Goal: Task Accomplishment & Management: Manage account settings

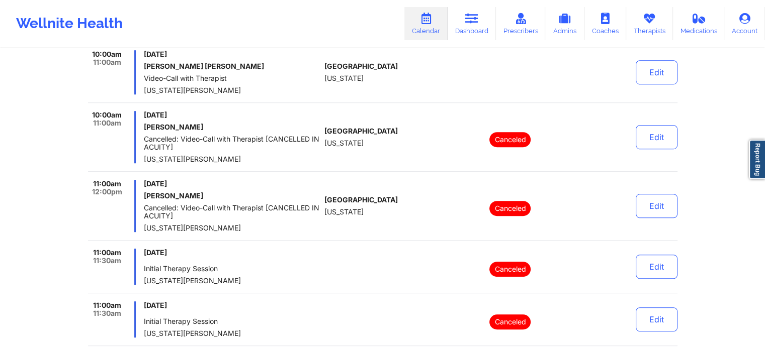
click at [426, 31] on link "Calendar" at bounding box center [425, 23] width 43 height 33
click at [483, 24] on link "Dashboard" at bounding box center [471, 23] width 48 height 33
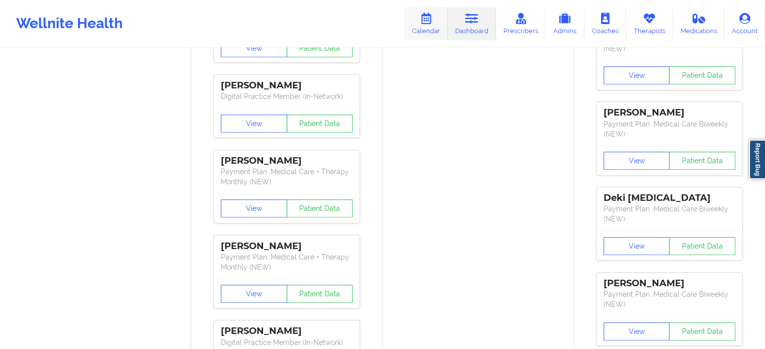
click at [431, 26] on link "Calendar" at bounding box center [425, 23] width 43 height 33
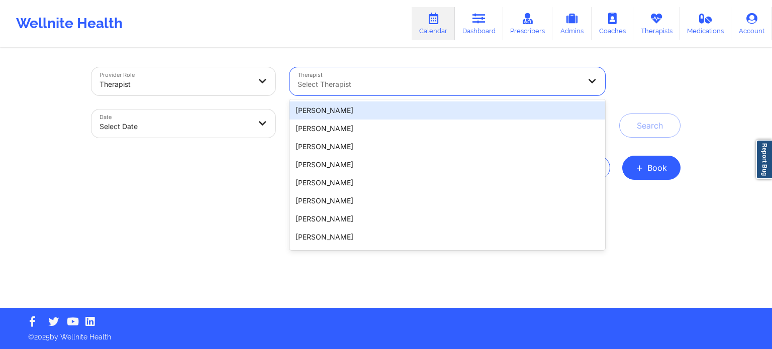
click at [367, 93] on div "Select Therapist" at bounding box center [436, 81] width 292 height 28
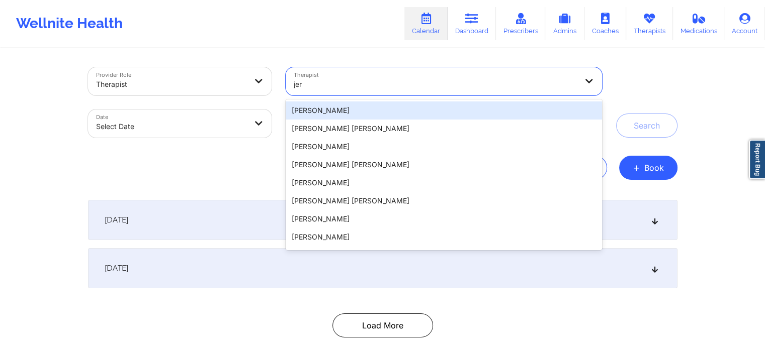
type input "jeri"
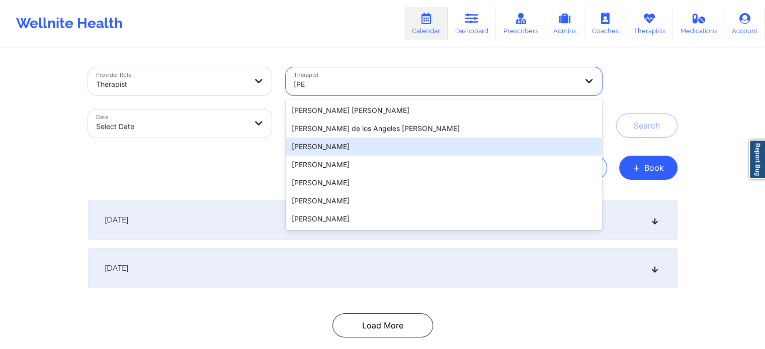
click at [357, 150] on div "Jeri DeVale" at bounding box center [444, 147] width 316 height 18
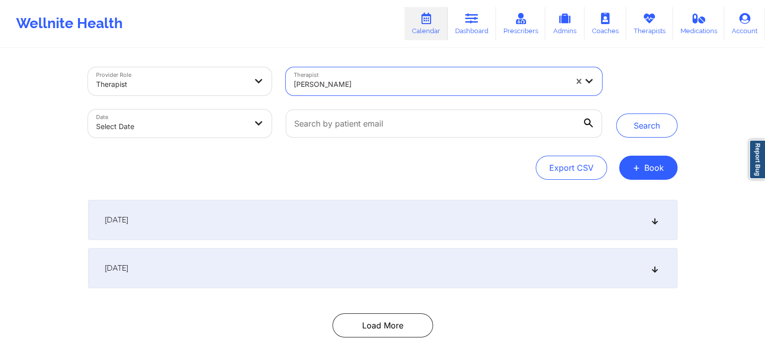
click at [157, 138] on div "Date Select Date" at bounding box center [180, 124] width 198 height 42
click at [160, 132] on body "Wellnite Health Calendar Dashboard Prescribers Admins Coaches Therapists Medica…" at bounding box center [382, 174] width 765 height 349
select select "2025-8"
select select "2025-9"
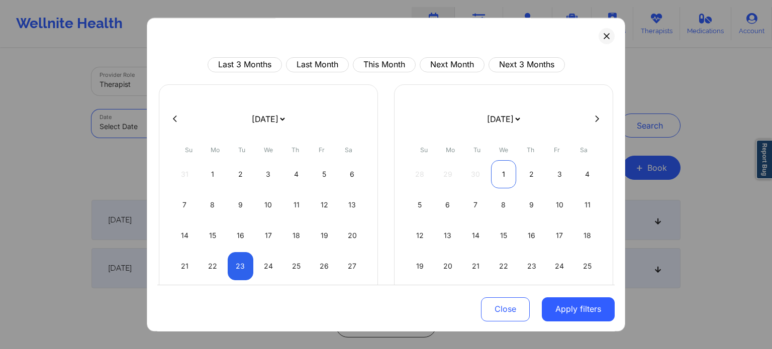
click at [500, 173] on div "1" at bounding box center [504, 174] width 26 height 28
select select "2025-9"
select select "2025-10"
select select "2025-9"
select select "2025-10"
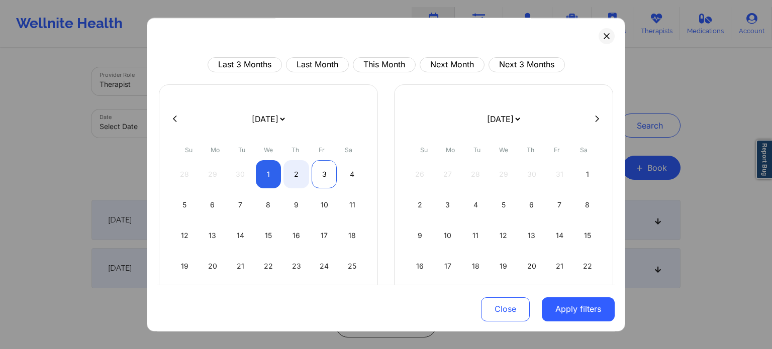
select select "2025-9"
select select "2025-10"
click at [322, 171] on div "3" at bounding box center [325, 174] width 26 height 28
select select "2025-9"
select select "2025-10"
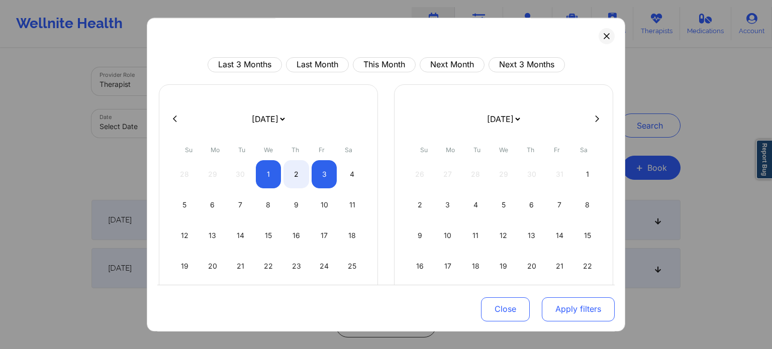
click at [598, 316] on button "Apply filters" at bounding box center [578, 309] width 73 height 24
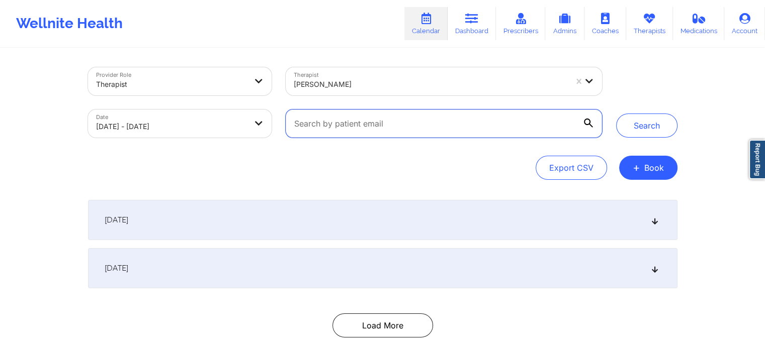
click at [367, 122] on input "text" at bounding box center [444, 124] width 316 height 28
paste input "[EMAIL_ADDRESS][DOMAIN_NAME]"
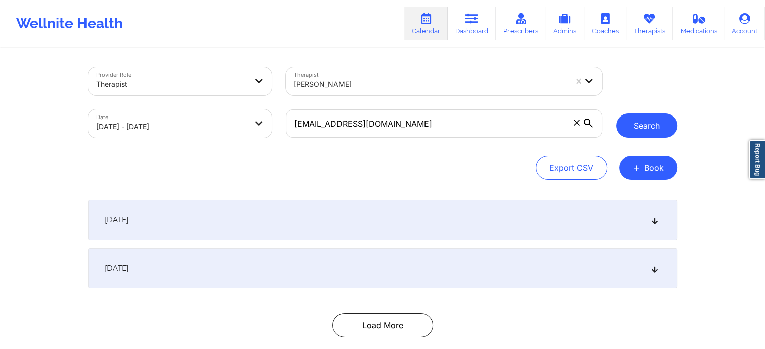
click at [644, 126] on button "Search" at bounding box center [646, 126] width 61 height 24
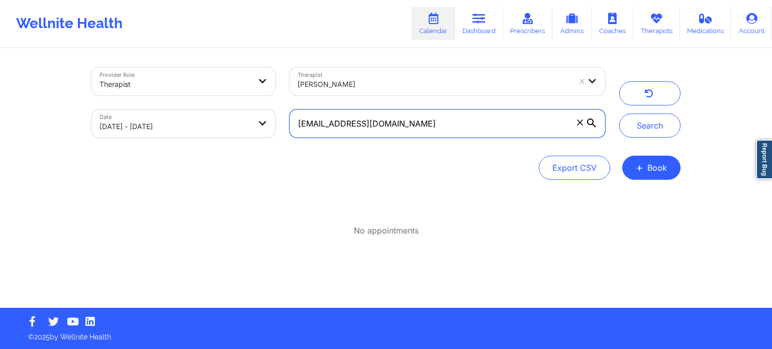
click at [429, 123] on input "[EMAIL_ADDRESS][DOMAIN_NAME]" at bounding box center [448, 124] width 316 height 28
type input "[EMAIL_ADDRESS][DOMAIN_NAME]"
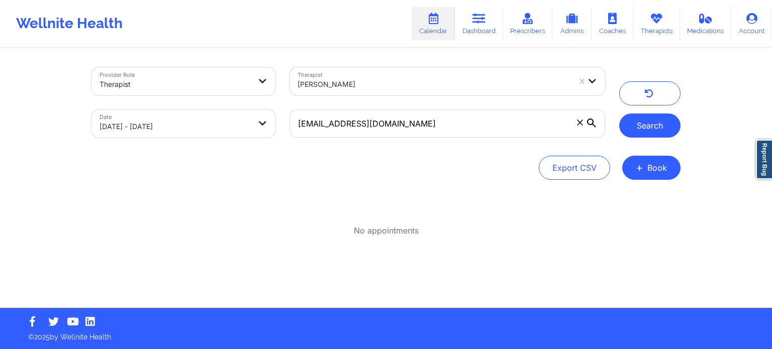
click at [650, 121] on button "Search" at bounding box center [649, 126] width 61 height 24
click at [580, 122] on icon at bounding box center [580, 123] width 6 height 6
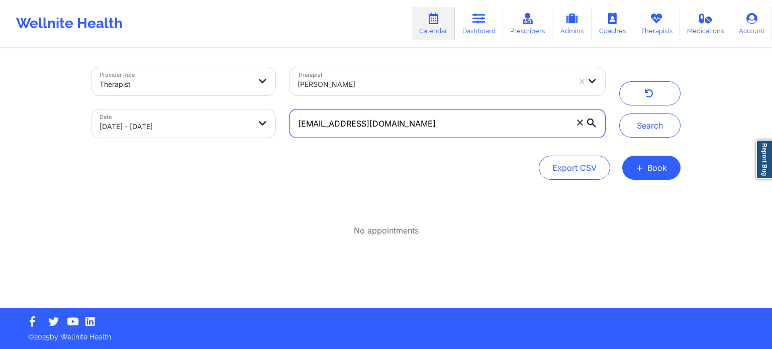
click at [580, 122] on input "[EMAIL_ADDRESS][DOMAIN_NAME]" at bounding box center [448, 124] width 316 height 28
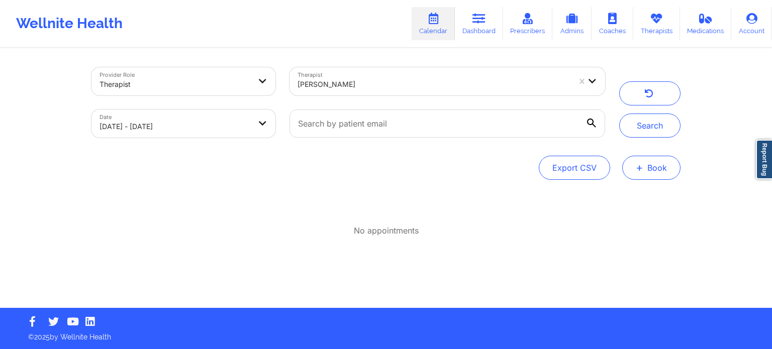
click at [647, 160] on button "+ Book" at bounding box center [651, 168] width 58 height 24
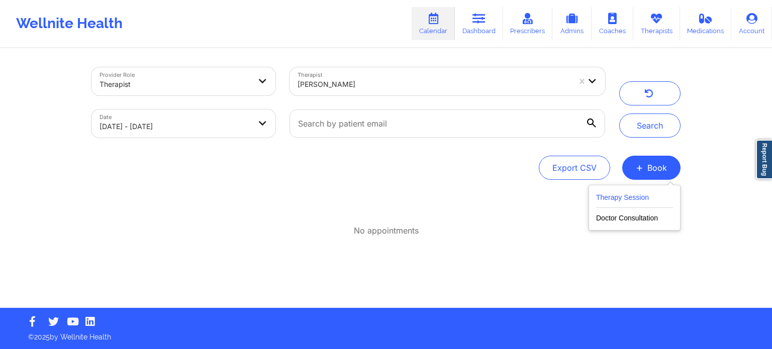
click at [615, 196] on button "Therapy Session" at bounding box center [634, 200] width 77 height 17
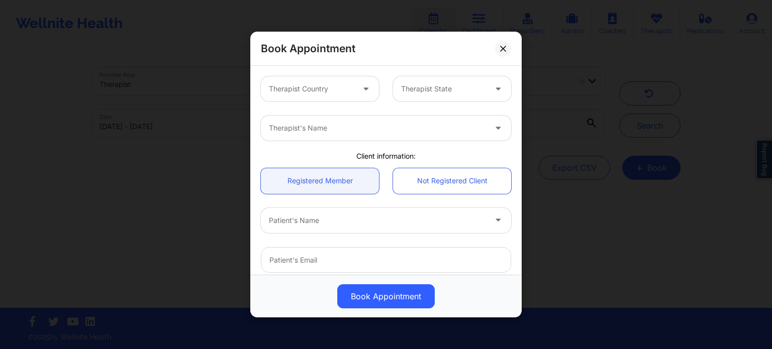
click at [297, 86] on div at bounding box center [311, 89] width 85 height 12
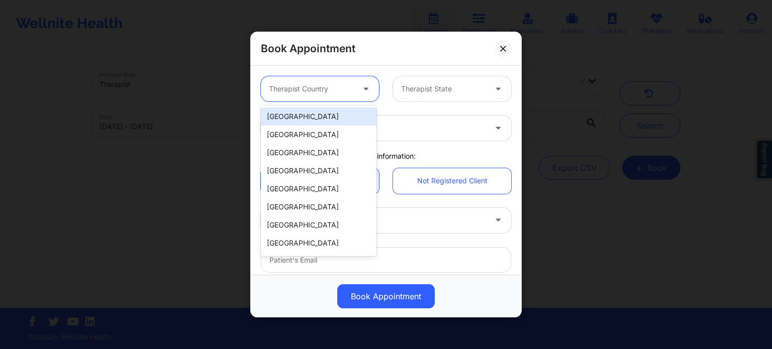
click at [302, 114] on div "[GEOGRAPHIC_DATA]" at bounding box center [319, 117] width 116 height 18
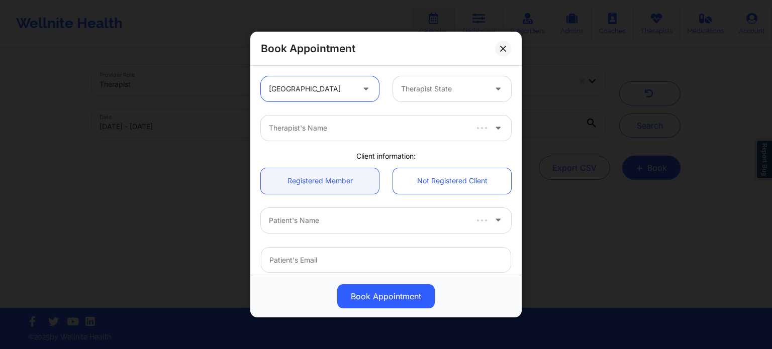
click at [465, 99] on div "Therapist State" at bounding box center [440, 88] width 94 height 25
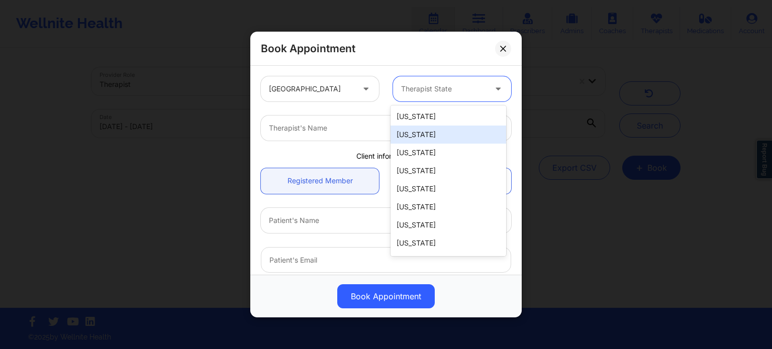
type input "f"
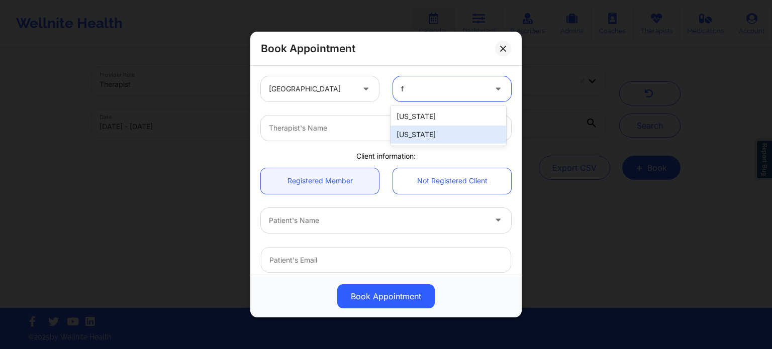
click at [456, 136] on div "[US_STATE]" at bounding box center [449, 135] width 116 height 18
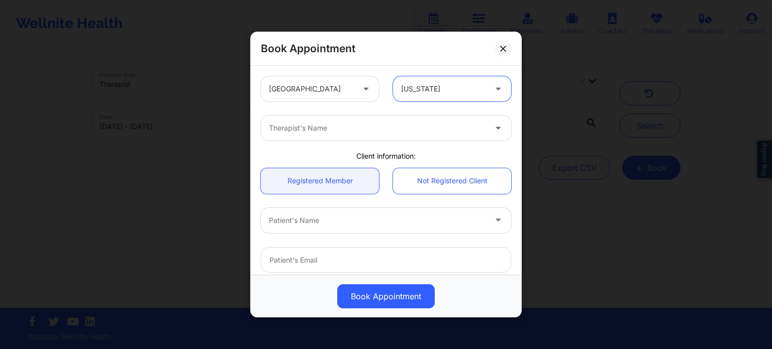
click at [350, 126] on div at bounding box center [377, 128] width 217 height 12
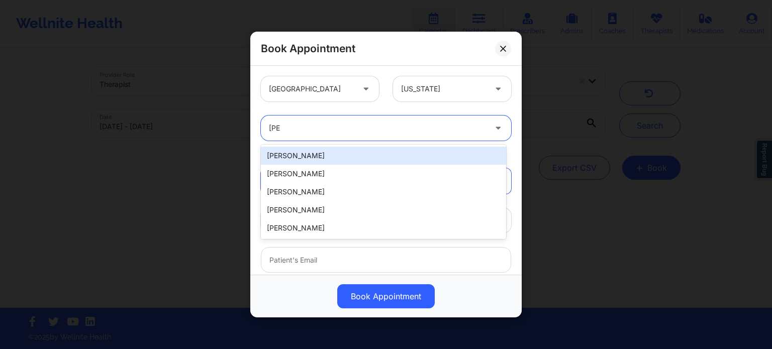
type input "[PERSON_NAME]"
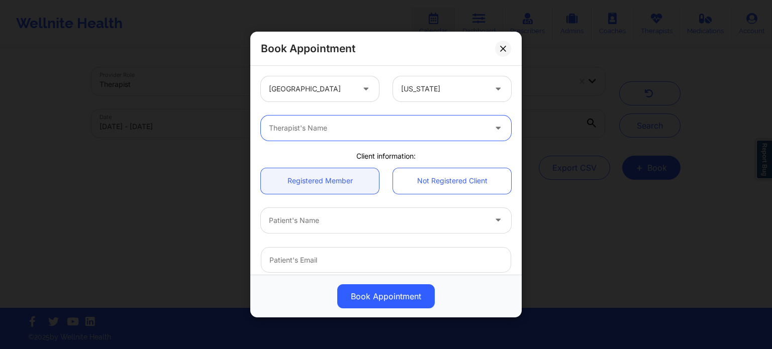
paste input "[EMAIL_ADDRESS][DOMAIN_NAME]"
type input "[EMAIL_ADDRESS][DOMAIN_NAME]"
click at [375, 125] on div at bounding box center [377, 128] width 217 height 12
type input "[PERSON_NAME]"
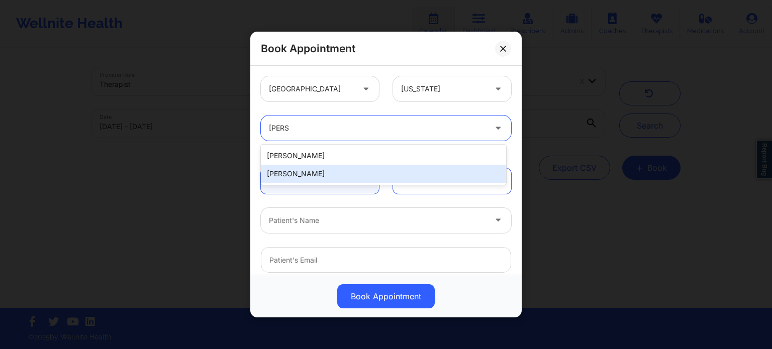
click at [342, 172] on div "[PERSON_NAME]" at bounding box center [383, 174] width 245 height 18
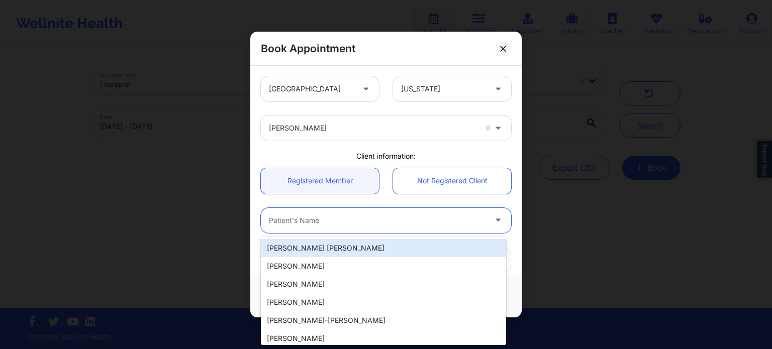
click at [326, 225] on div at bounding box center [377, 221] width 217 height 12
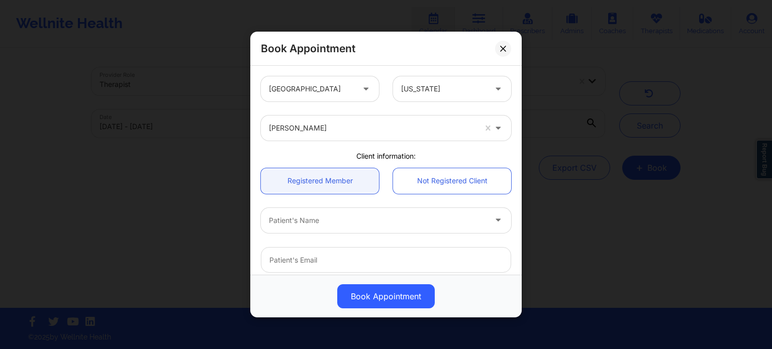
click at [256, 201] on div "Patient's Name" at bounding box center [386, 220] width 264 height 39
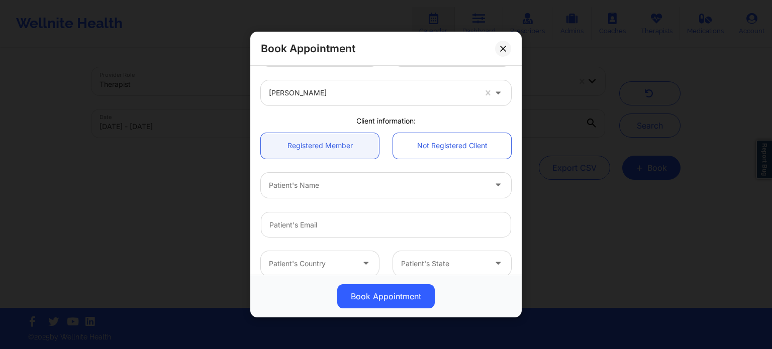
scroll to position [50, 0]
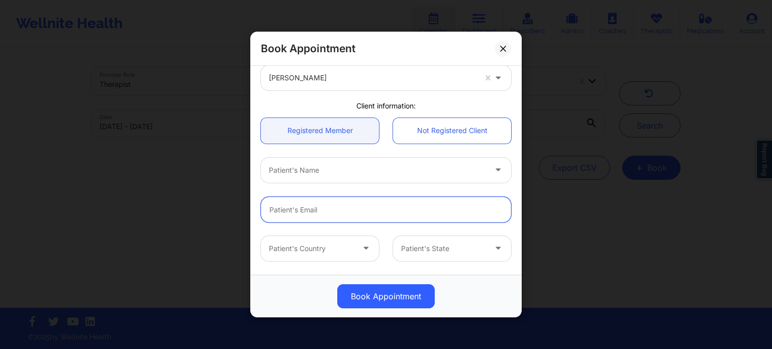
click at [300, 210] on input "email" at bounding box center [386, 210] width 250 height 26
paste input "[EMAIL_ADDRESS][DOMAIN_NAME]"
type input "[EMAIL_ADDRESS][DOMAIN_NAME]"
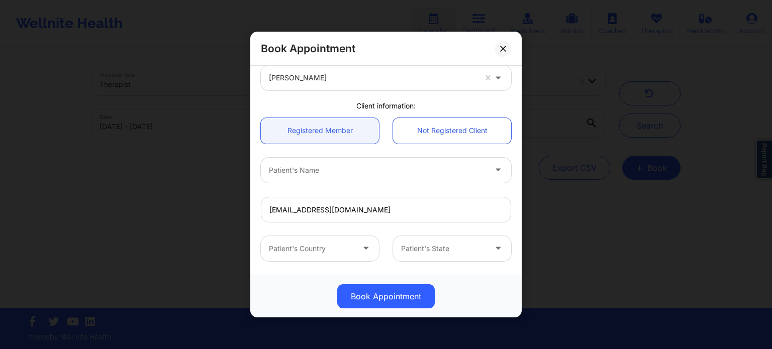
click at [369, 165] on div at bounding box center [377, 170] width 217 height 12
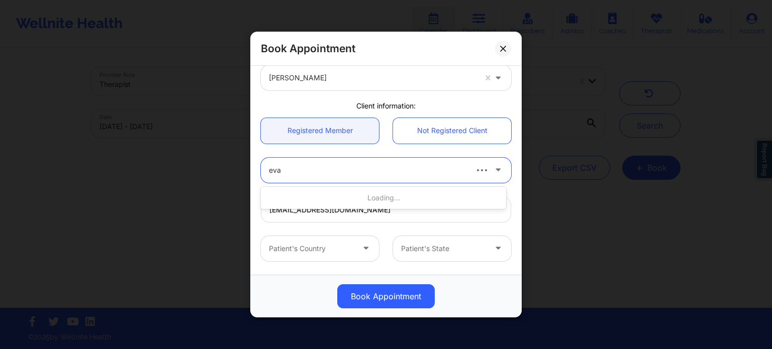
type input "evan"
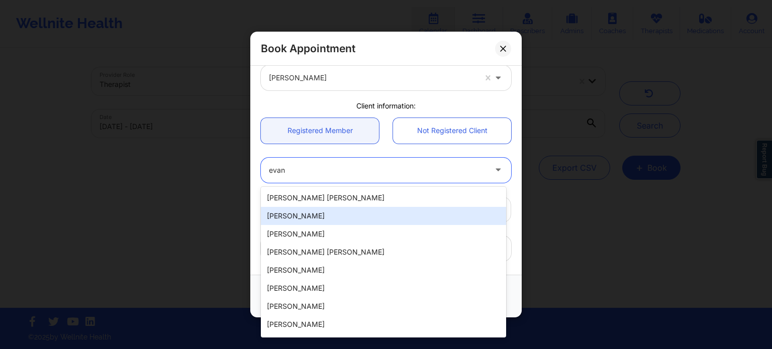
click at [360, 216] on div "[PERSON_NAME]" at bounding box center [383, 216] width 245 height 18
type input "[PHONE_NUMBER]"
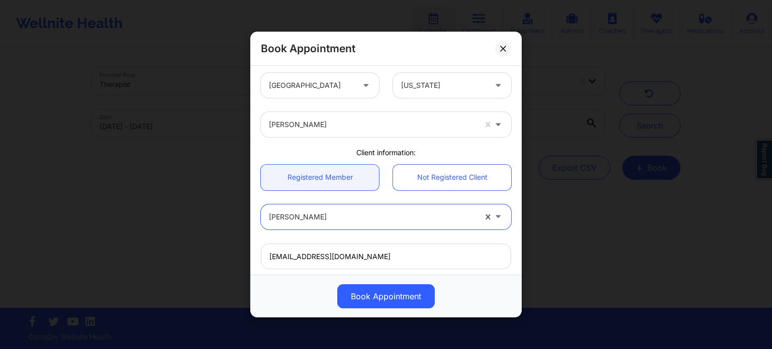
scroll to position [0, 0]
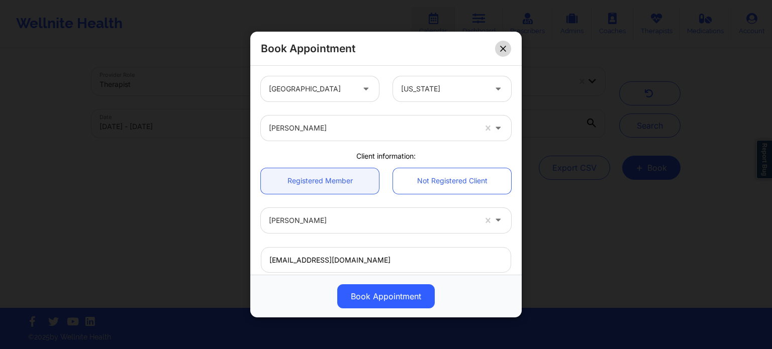
click at [503, 45] on button at bounding box center [503, 49] width 16 height 16
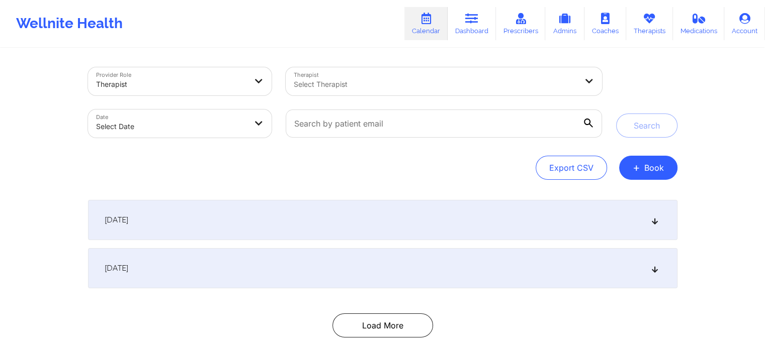
click at [427, 88] on div at bounding box center [435, 84] width 283 height 12
click at [648, 26] on link "Therapists" at bounding box center [649, 23] width 47 height 33
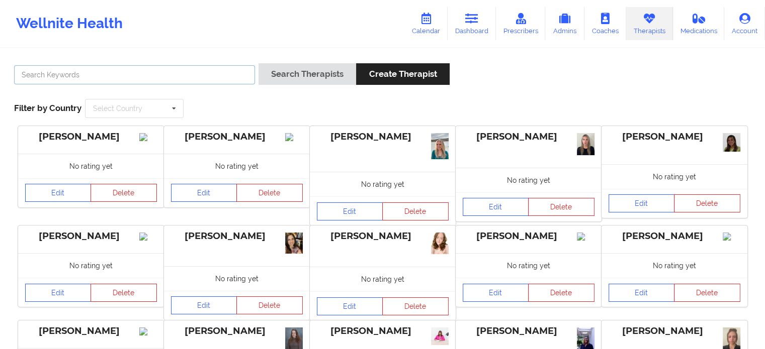
click at [210, 76] on input "text" at bounding box center [134, 74] width 241 height 19
type input "[PERSON_NAME]"
click at [258, 63] on button "Search Therapists" at bounding box center [307, 74] width 98 height 22
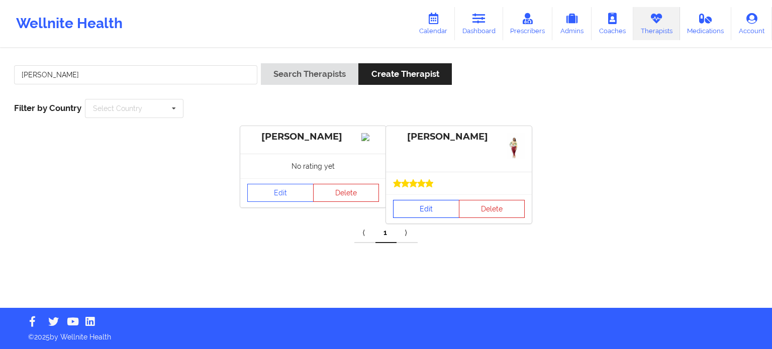
click at [418, 203] on link "Edit" at bounding box center [426, 209] width 66 height 18
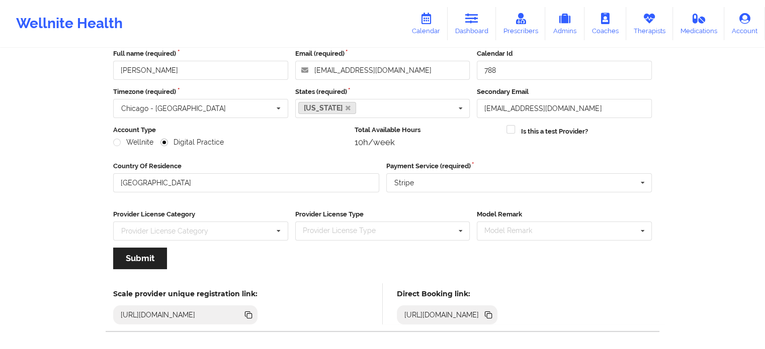
scroll to position [101, 0]
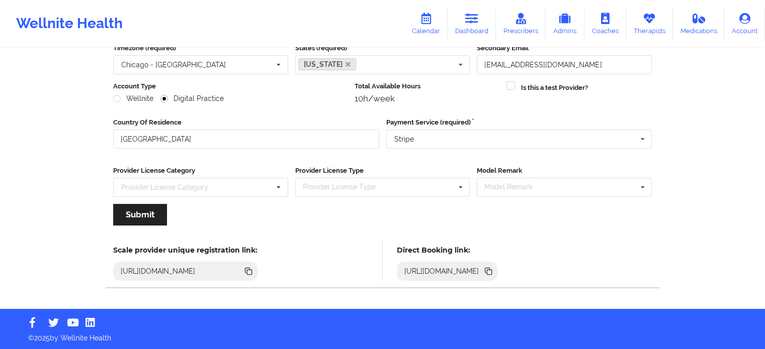
click at [492, 271] on icon at bounding box center [489, 272] width 5 height 5
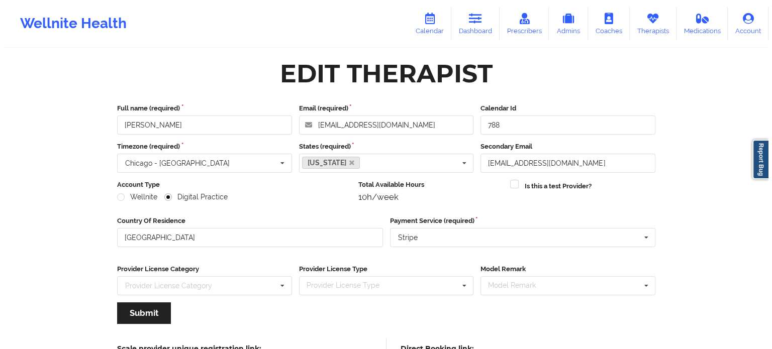
scroll to position [0, 0]
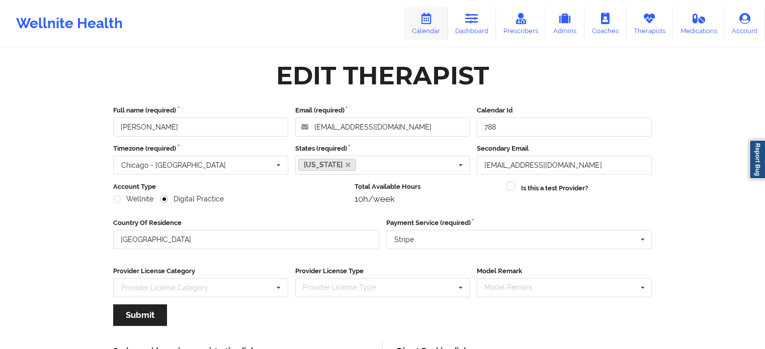
click at [419, 22] on link "Calendar" at bounding box center [425, 23] width 43 height 33
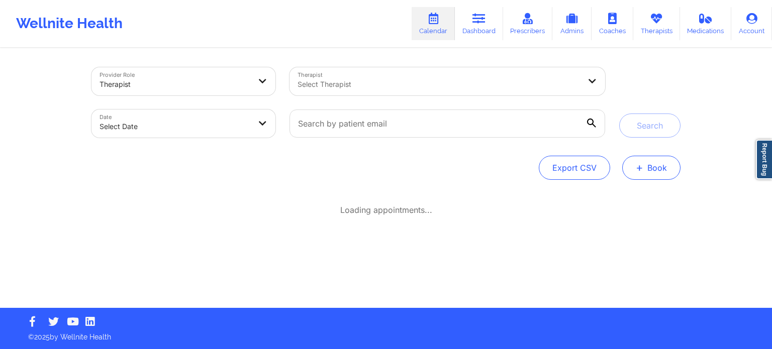
click at [663, 171] on button "+ Book" at bounding box center [651, 168] width 58 height 24
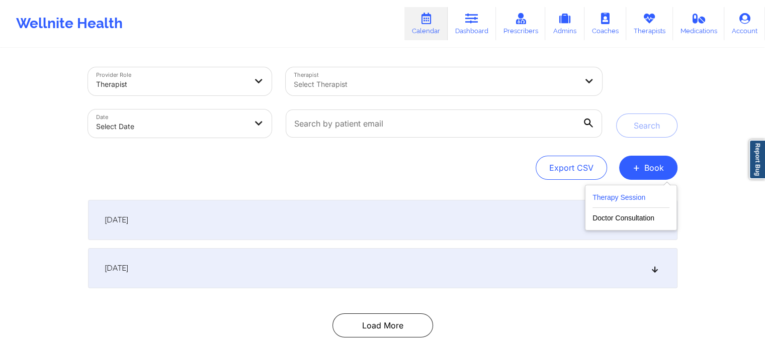
click at [624, 204] on button "Therapy Session" at bounding box center [630, 200] width 77 height 17
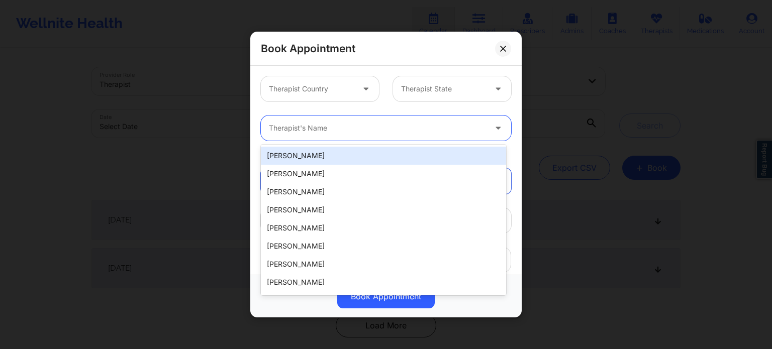
click at [324, 138] on div "Therapist's Name" at bounding box center [374, 128] width 226 height 25
click at [327, 97] on div "Therapist Country" at bounding box center [308, 88] width 94 height 25
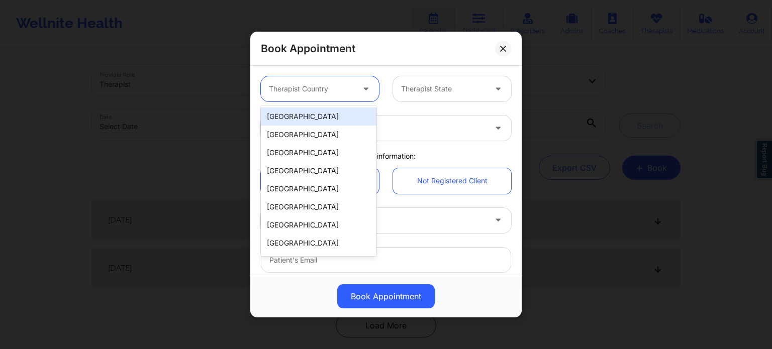
click at [321, 121] on div "[GEOGRAPHIC_DATA]" at bounding box center [319, 117] width 116 height 18
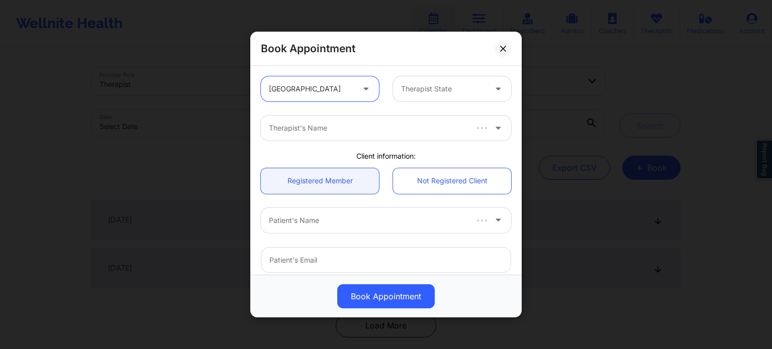
click at [414, 98] on div "Therapist State" at bounding box center [440, 88] width 94 height 25
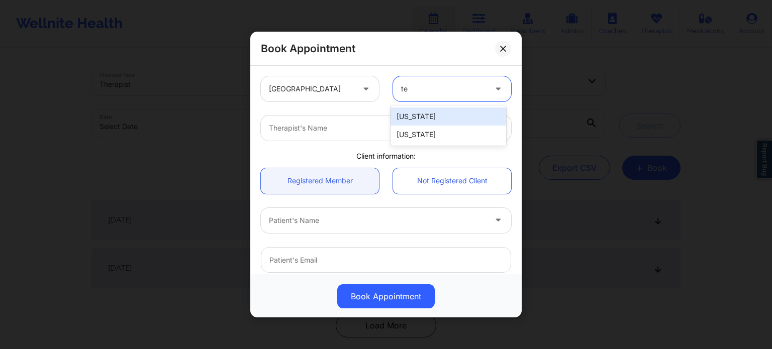
type input "tex"
click at [419, 116] on div "[US_STATE]" at bounding box center [449, 117] width 116 height 18
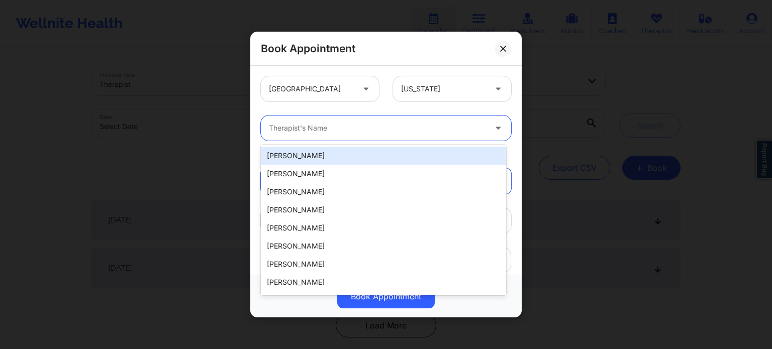
click at [379, 133] on div at bounding box center [377, 128] width 217 height 12
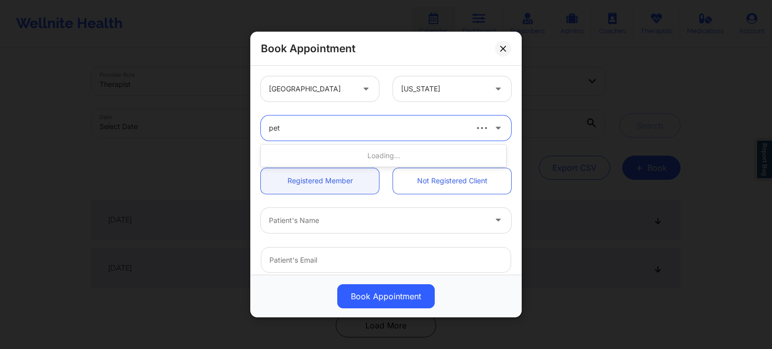
type input "[PERSON_NAME]"
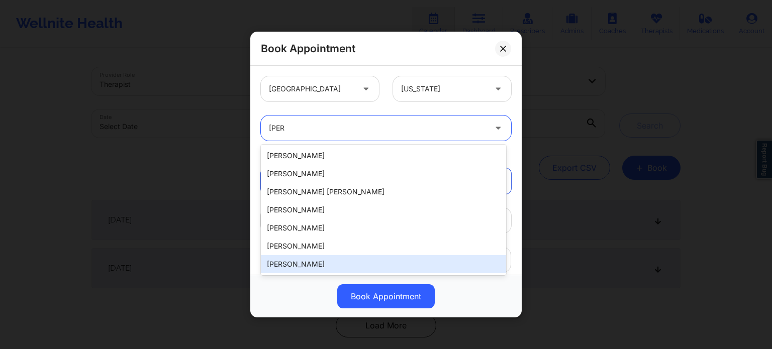
click at [307, 261] on div "[PERSON_NAME]" at bounding box center [383, 264] width 245 height 18
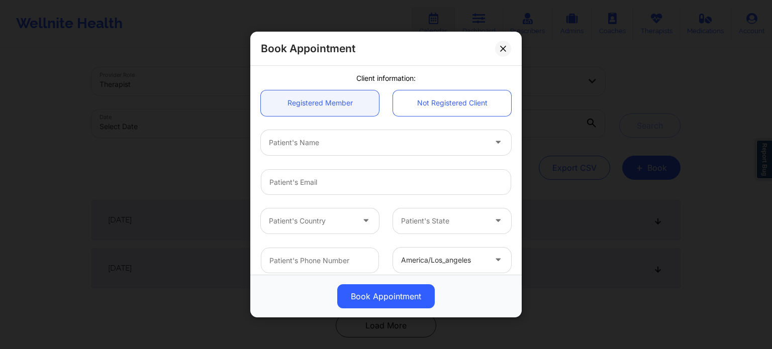
scroll to position [101, 0]
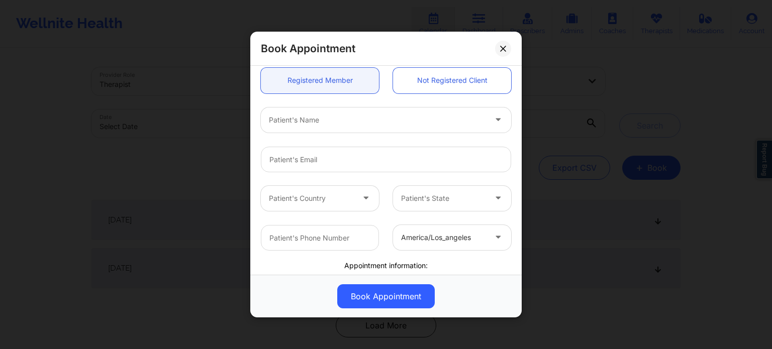
click at [343, 124] on div at bounding box center [377, 120] width 217 height 12
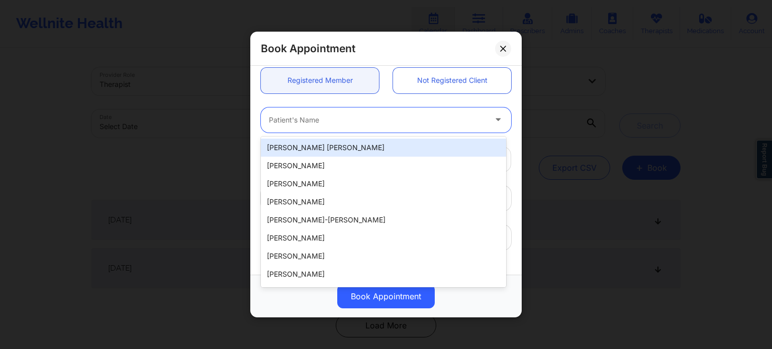
click at [257, 110] on div "20 results available. Use Up and Down to choose options, press Enter to select …" at bounding box center [386, 120] width 264 height 25
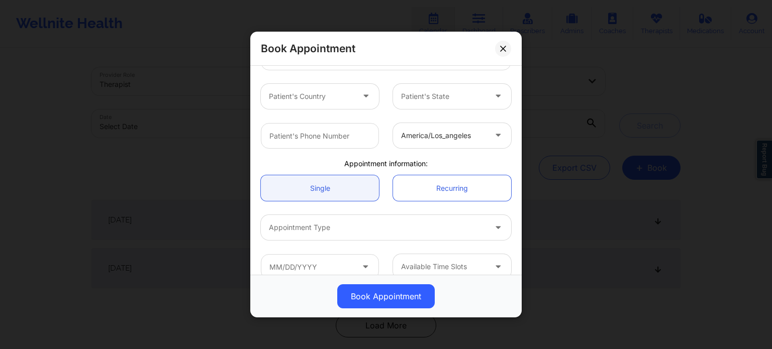
scroll to position [217, 0]
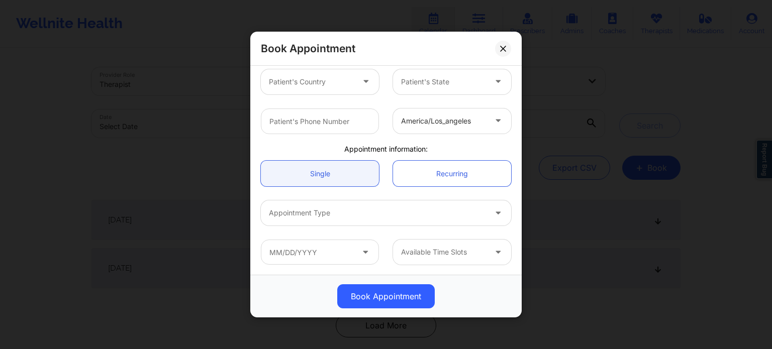
click at [439, 127] on div "america/los_angeles" at bounding box center [443, 121] width 85 height 25
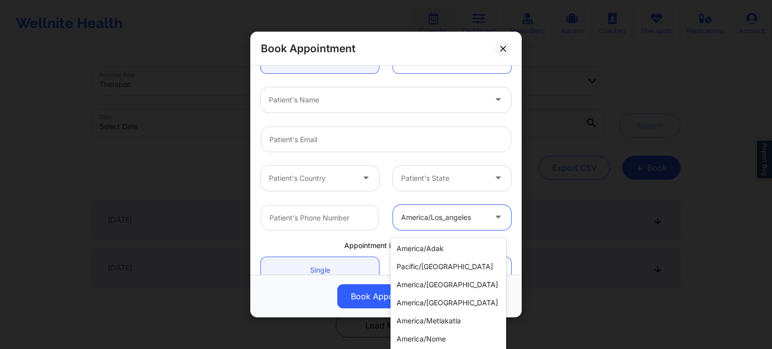
scroll to position [117, 0]
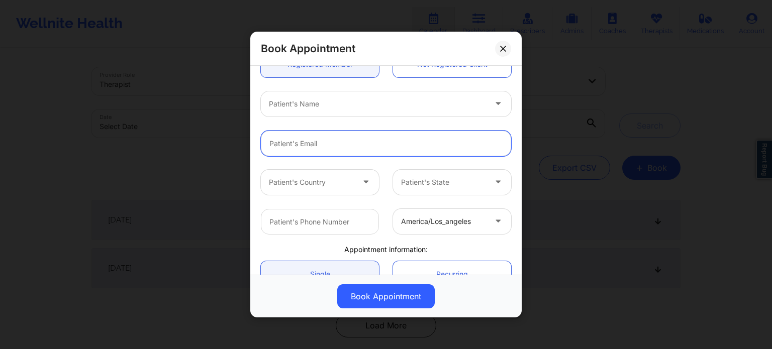
click at [341, 142] on input "email" at bounding box center [386, 144] width 250 height 26
click at [437, 219] on div at bounding box center [443, 222] width 85 height 12
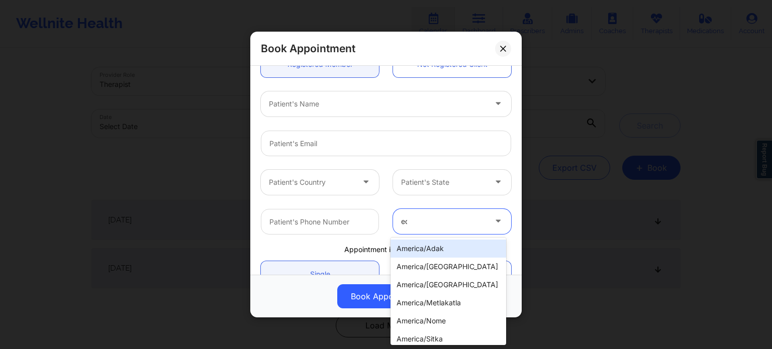
type input "e"
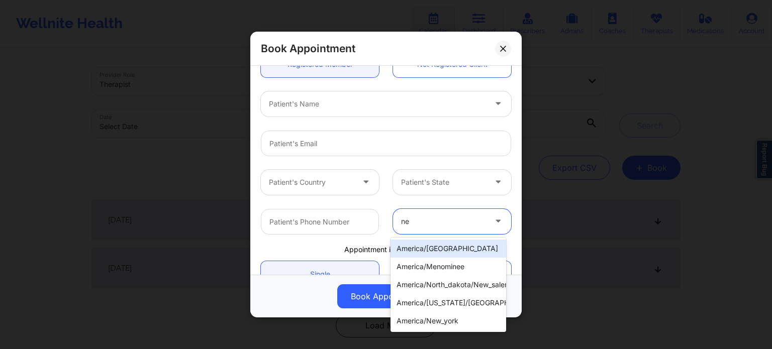
type input "new"
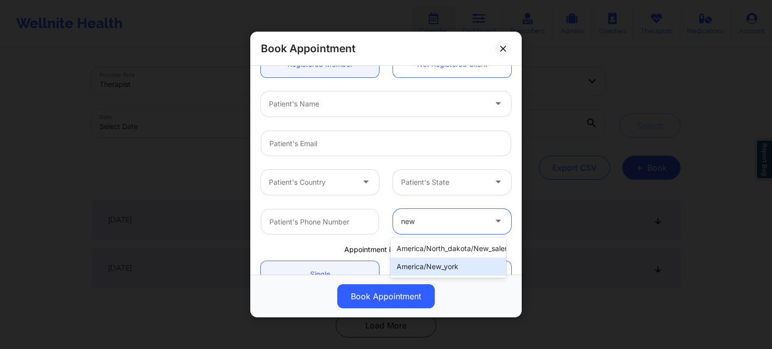
click at [448, 270] on div "america/new_york" at bounding box center [449, 267] width 116 height 18
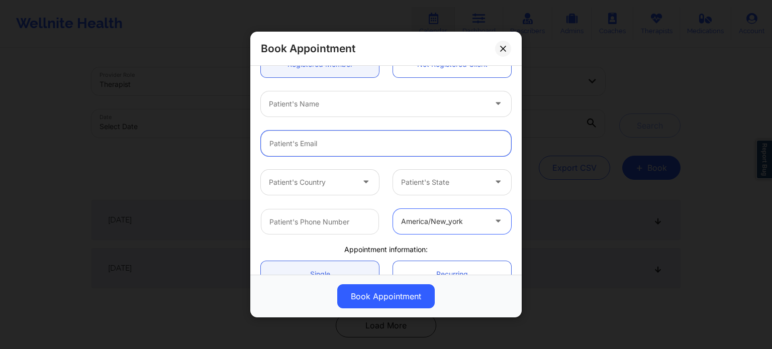
click at [339, 150] on input "email" at bounding box center [386, 144] width 250 height 26
paste input "[EMAIL_ADDRESS][DOMAIN_NAME]"
type input "[EMAIL_ADDRESS][DOMAIN_NAME]"
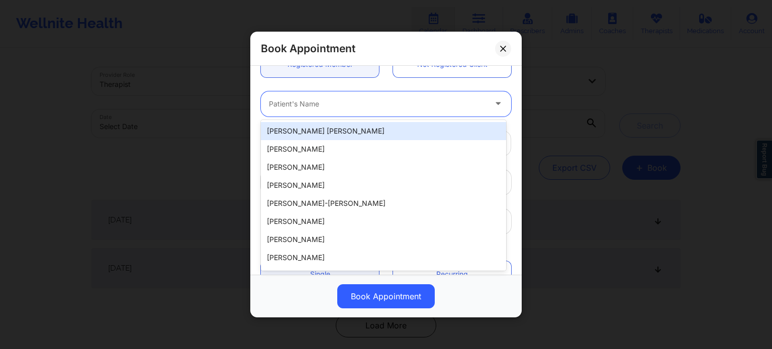
click at [362, 105] on div at bounding box center [377, 104] width 217 height 12
type input "evan"
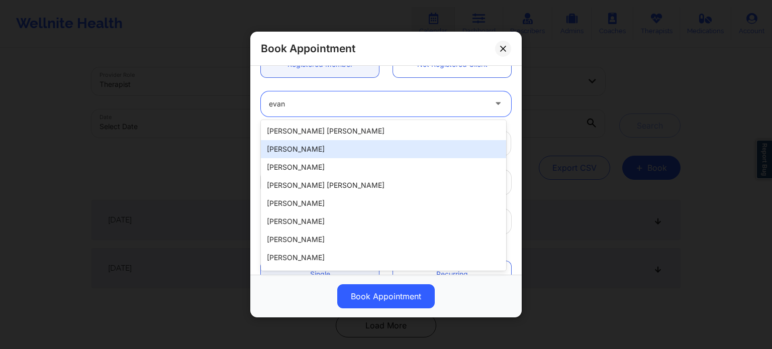
click at [345, 155] on div "[PERSON_NAME]" at bounding box center [383, 149] width 245 height 18
type input "[PHONE_NUMBER]"
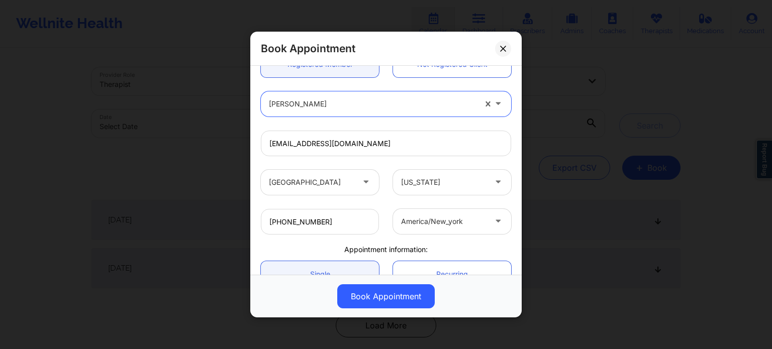
scroll to position [217, 0]
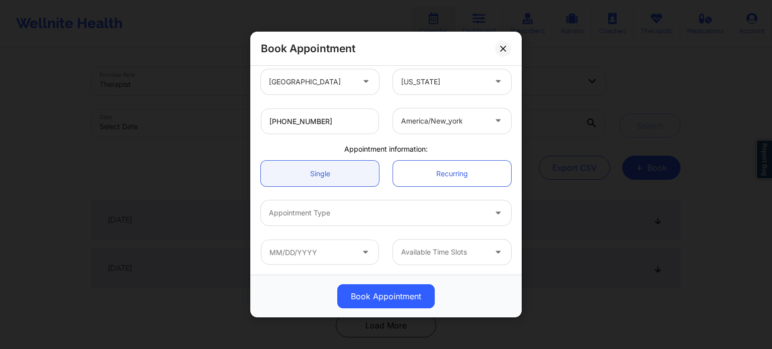
click at [379, 211] on div at bounding box center [377, 213] width 217 height 12
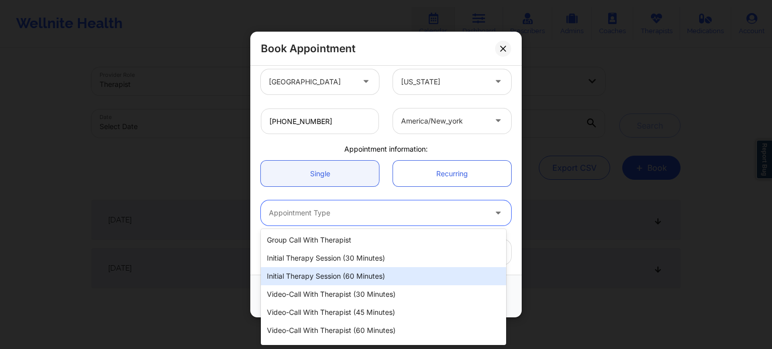
click at [364, 279] on div "Initial Therapy Session (60 minutes)" at bounding box center [383, 276] width 245 height 18
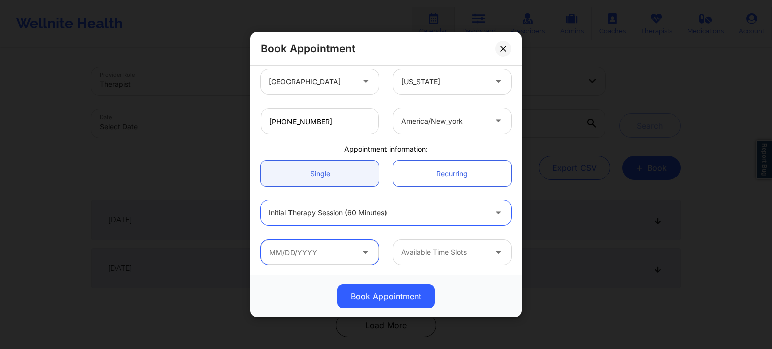
click at [332, 255] on input "text" at bounding box center [320, 252] width 118 height 25
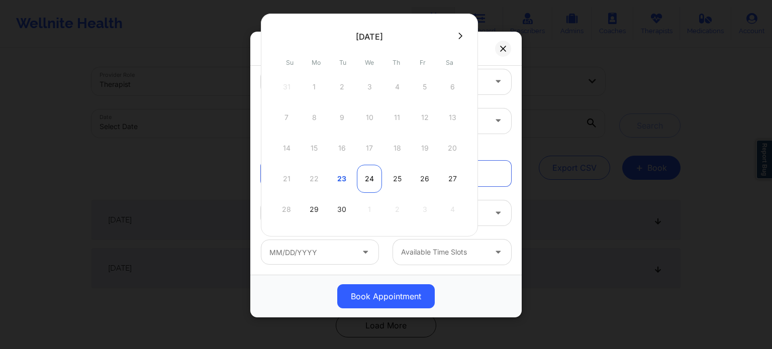
click at [374, 181] on div "24" at bounding box center [369, 179] width 25 height 28
type input "[DATE]"
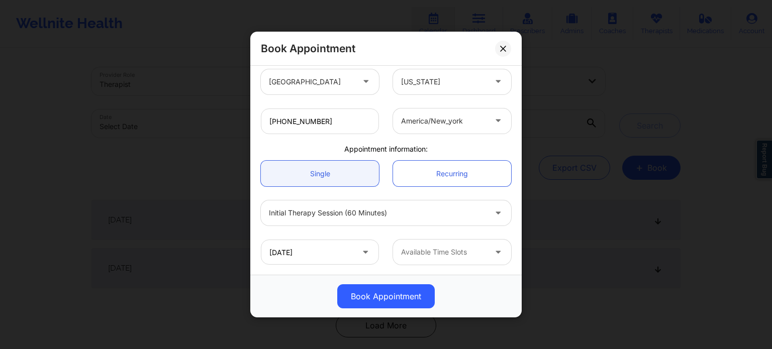
click at [429, 257] on div at bounding box center [443, 252] width 85 height 12
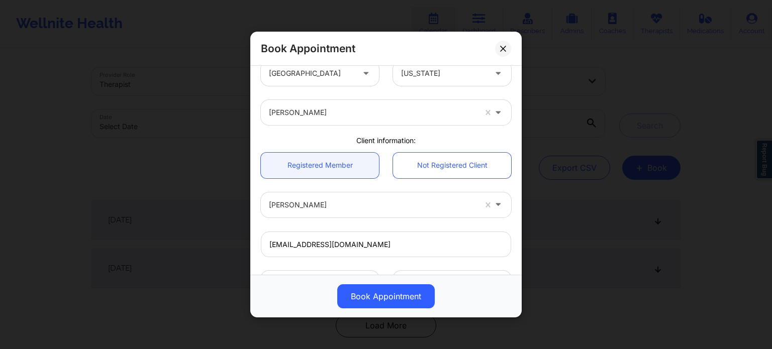
scroll to position [0, 0]
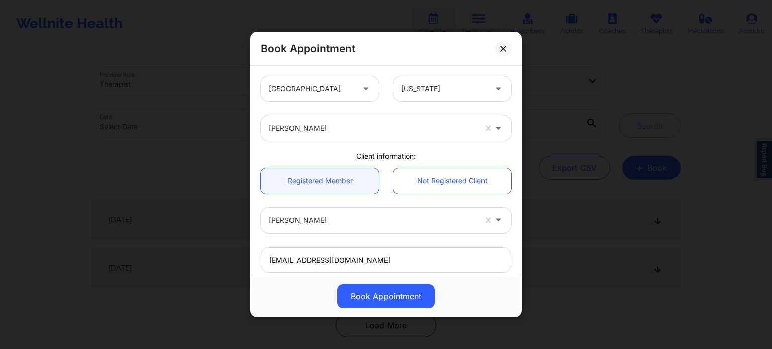
click at [502, 47] on icon at bounding box center [503, 49] width 6 height 6
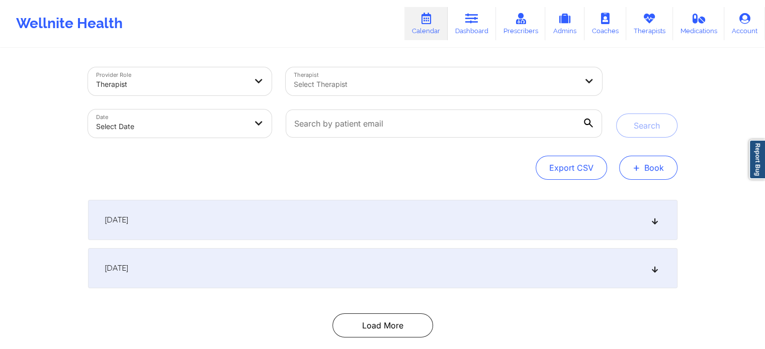
click at [649, 172] on button "+ Book" at bounding box center [648, 168] width 58 height 24
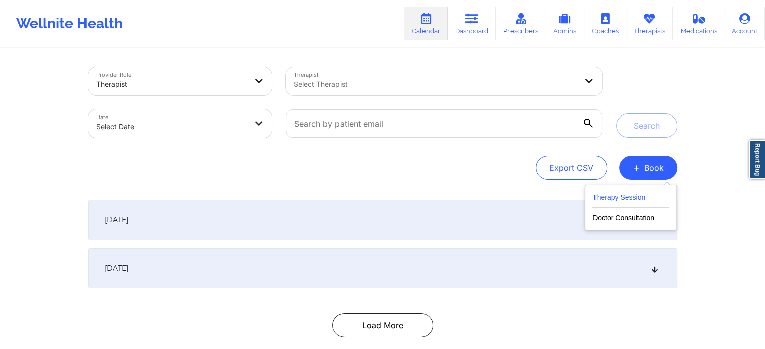
click at [628, 200] on button "Therapy Session" at bounding box center [630, 200] width 77 height 17
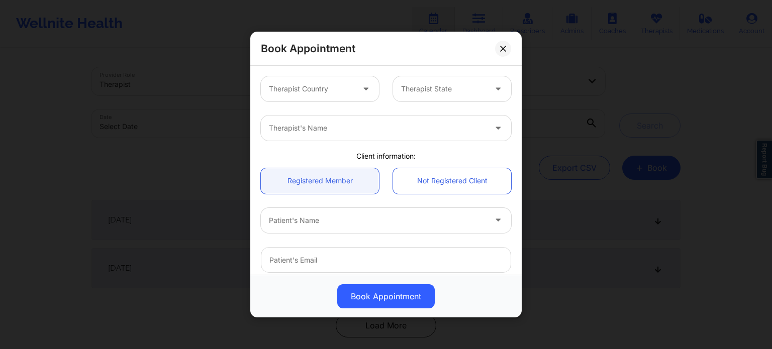
click at [336, 94] on div at bounding box center [311, 89] width 85 height 12
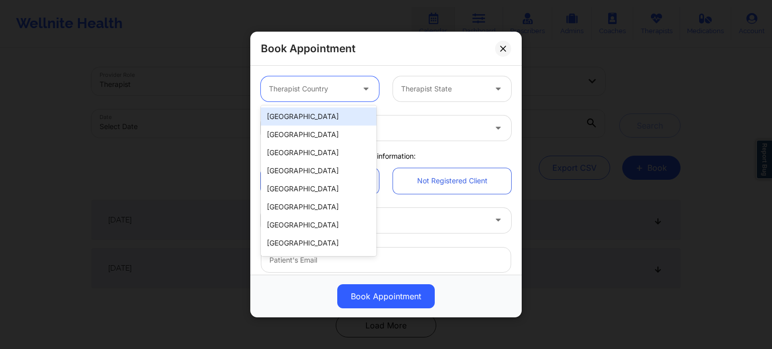
click at [330, 118] on div "[GEOGRAPHIC_DATA]" at bounding box center [319, 117] width 116 height 18
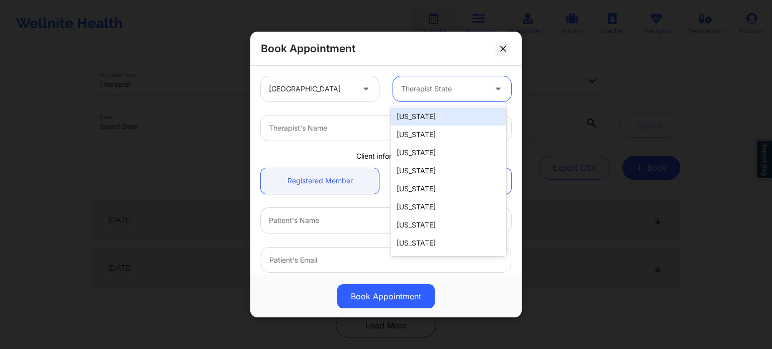
click at [446, 86] on div at bounding box center [443, 89] width 85 height 12
type input "f"
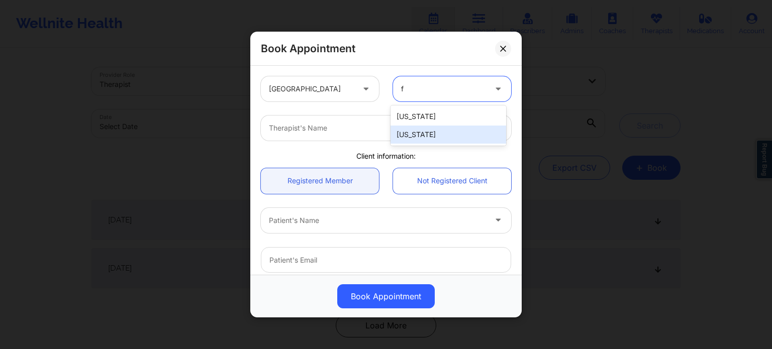
click at [424, 135] on div "[US_STATE]" at bounding box center [449, 135] width 116 height 18
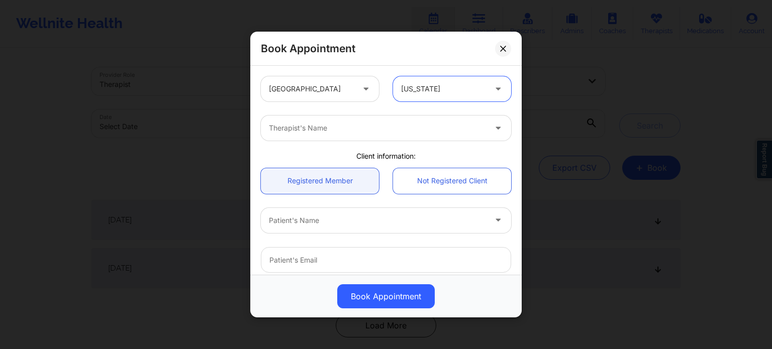
click at [345, 122] on div "Therapist's Name" at bounding box center [374, 128] width 226 height 25
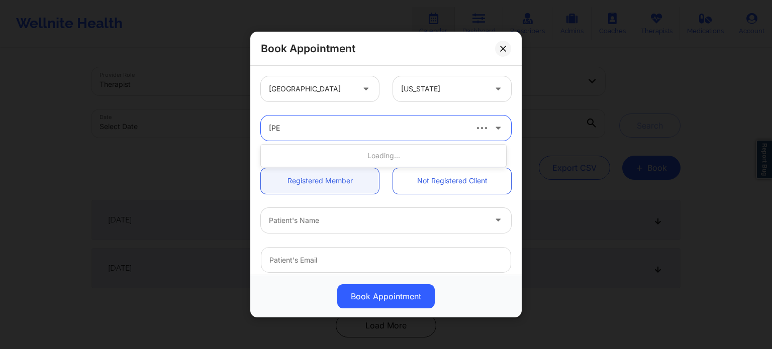
type input "[PERSON_NAME]"
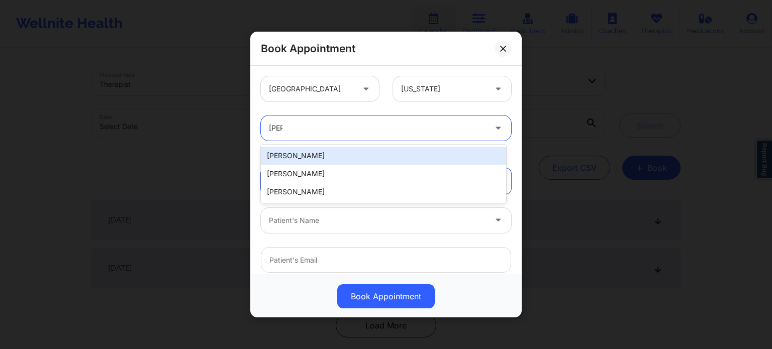
click at [327, 157] on div "[PERSON_NAME]" at bounding box center [383, 156] width 245 height 18
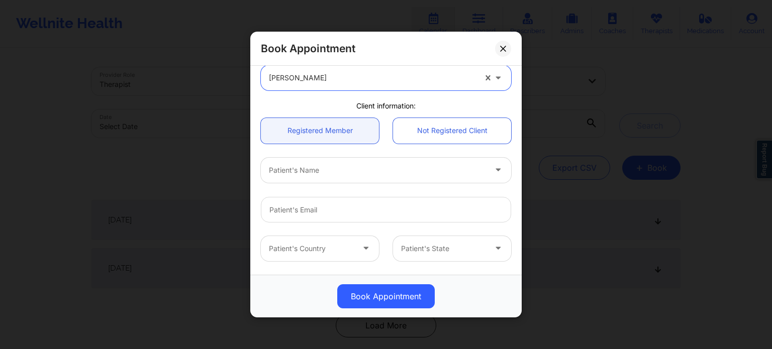
scroll to position [101, 0]
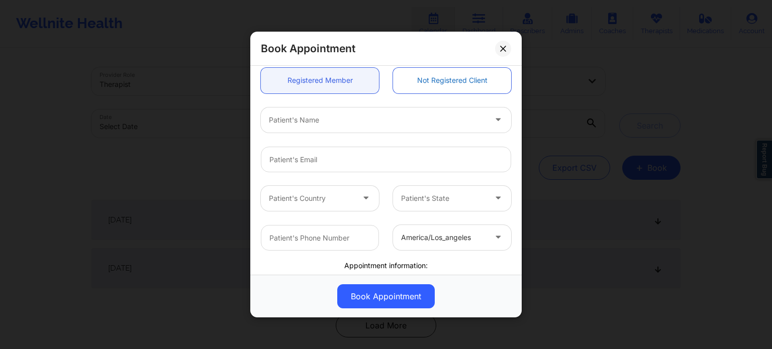
click at [428, 78] on link "Not Registered Client" at bounding box center [452, 81] width 118 height 26
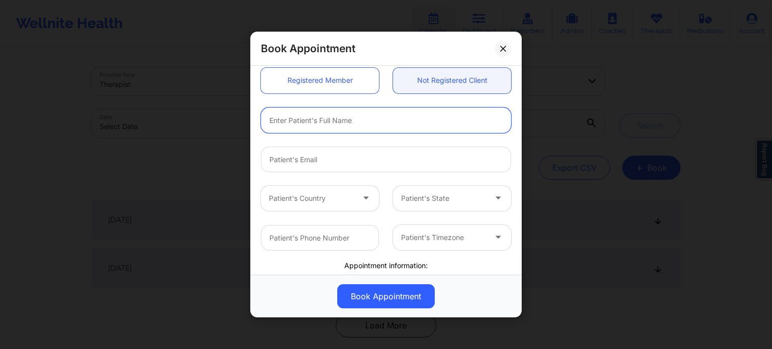
click at [374, 124] on input "text" at bounding box center [386, 121] width 250 height 26
click at [428, 154] on input "email" at bounding box center [386, 160] width 250 height 26
paste input "[EMAIL_ADDRESS][DOMAIN_NAME]"
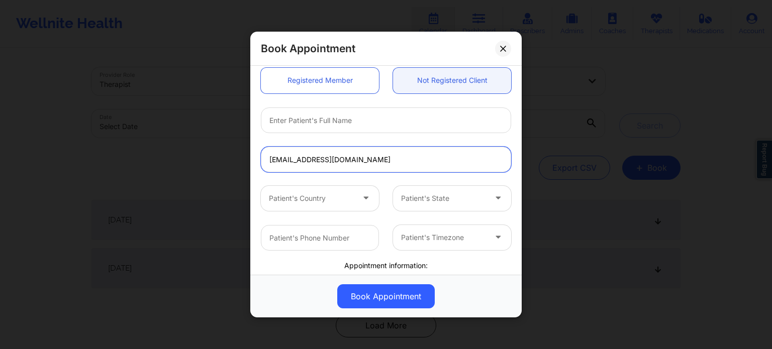
type input "[EMAIL_ADDRESS][DOMAIN_NAME]"
click at [367, 117] on input "text" at bounding box center [386, 121] width 250 height 26
type input "m"
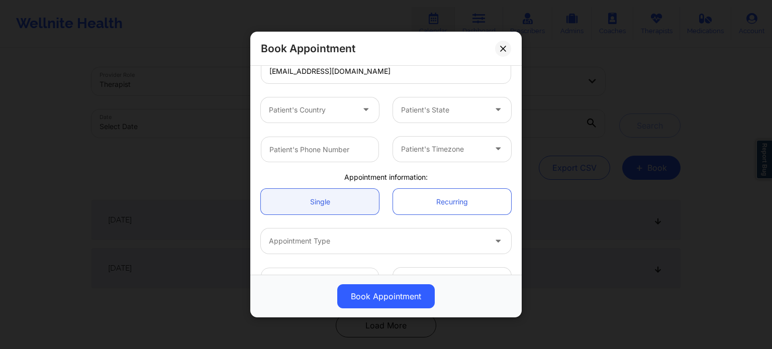
scroll to position [201, 0]
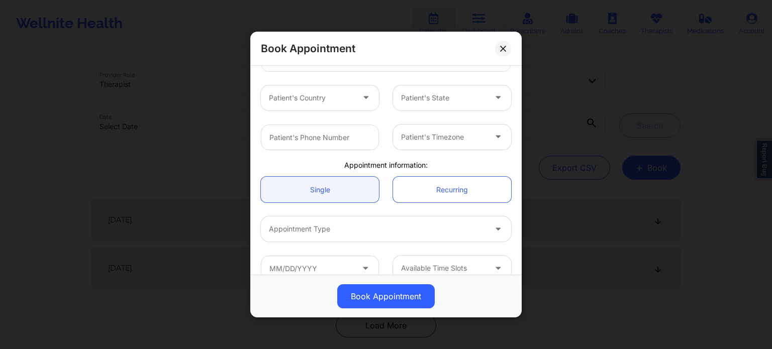
type input "[PERSON_NAME]"
click at [341, 88] on div "Patient's Country" at bounding box center [308, 97] width 94 height 25
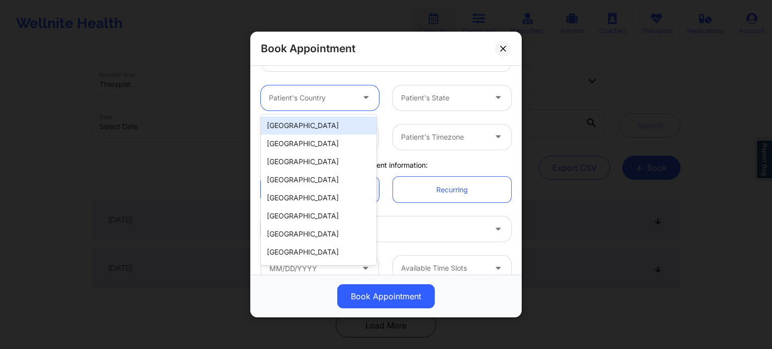
click at [322, 121] on div "[GEOGRAPHIC_DATA]" at bounding box center [319, 126] width 116 height 18
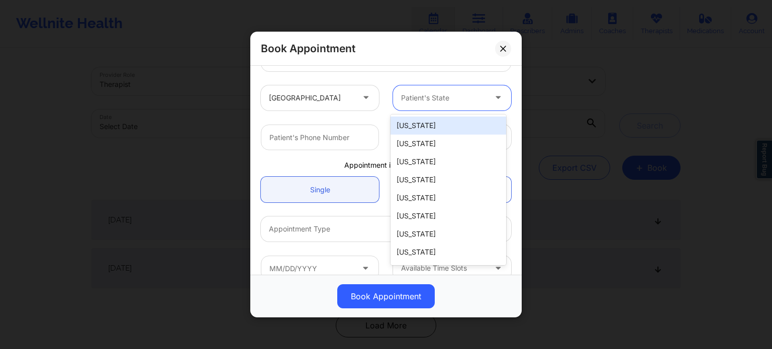
click at [433, 95] on div at bounding box center [443, 98] width 85 height 12
type input "F"
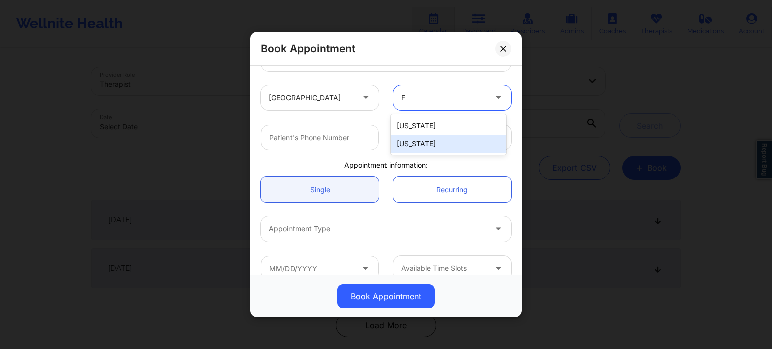
click at [418, 144] on div "[US_STATE]" at bounding box center [449, 144] width 116 height 18
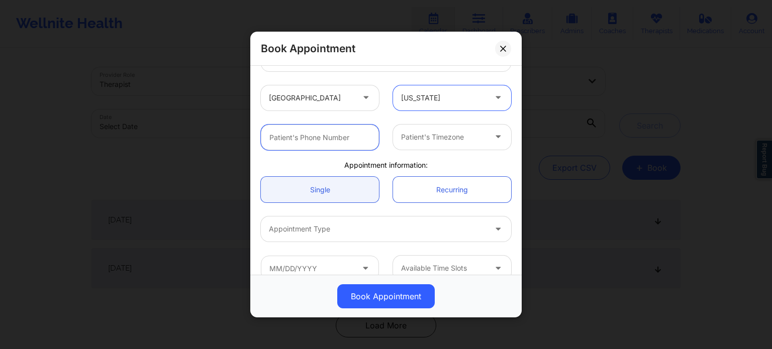
click at [335, 139] on input "text" at bounding box center [320, 138] width 118 height 26
paste input "[PHONE_NUMBER]"
type input "[PHONE_NUMBER]"
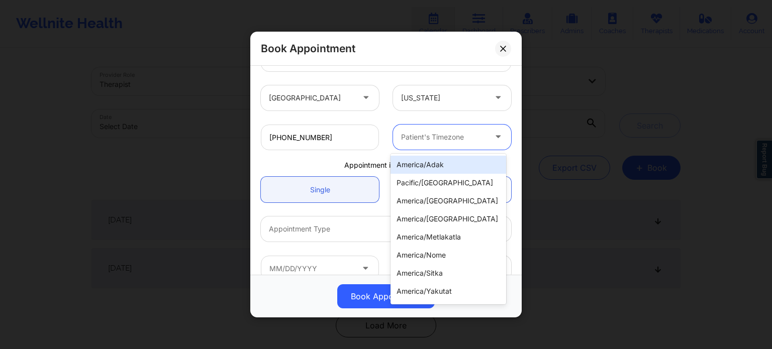
click at [447, 133] on div at bounding box center [443, 137] width 85 height 12
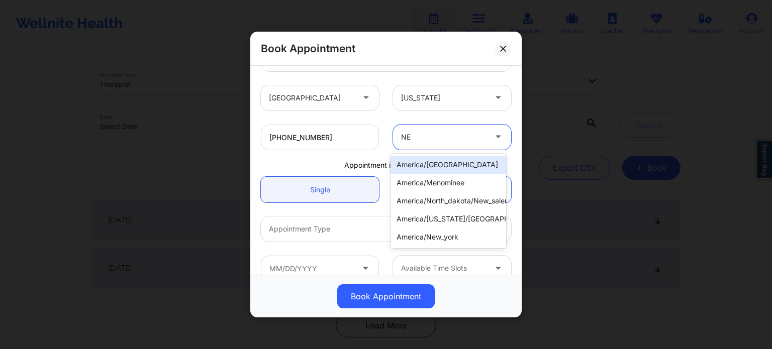
type input "NEW"
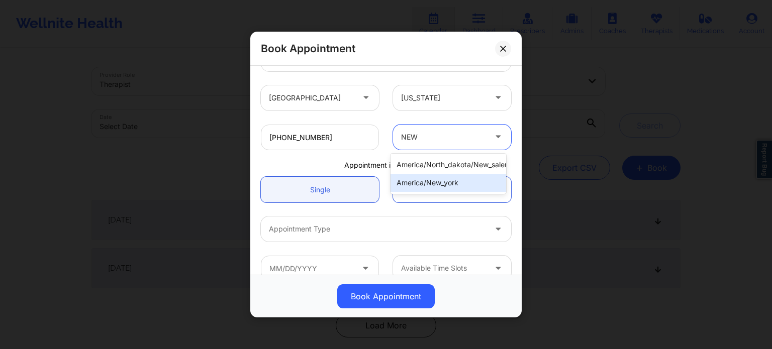
click at [453, 180] on div "america/new_york" at bounding box center [449, 183] width 116 height 18
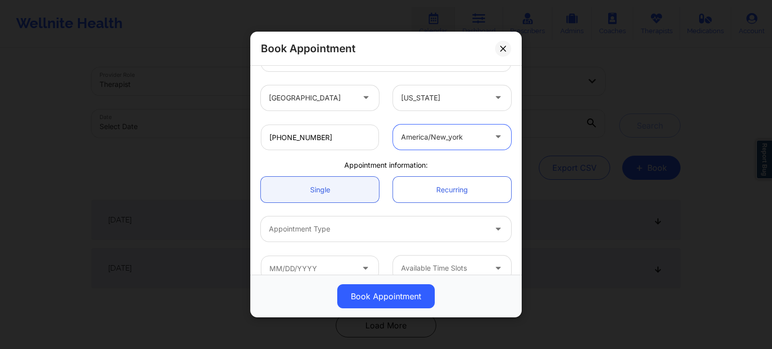
scroll to position [217, 0]
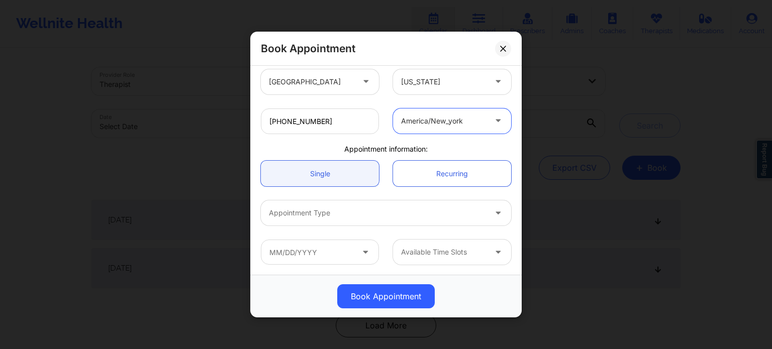
click at [346, 207] on div at bounding box center [377, 213] width 217 height 12
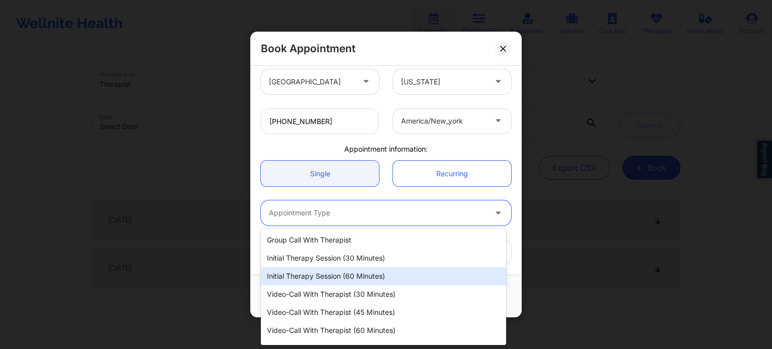
click at [349, 279] on div "Initial Therapy Session (60 minutes)" at bounding box center [383, 276] width 245 height 18
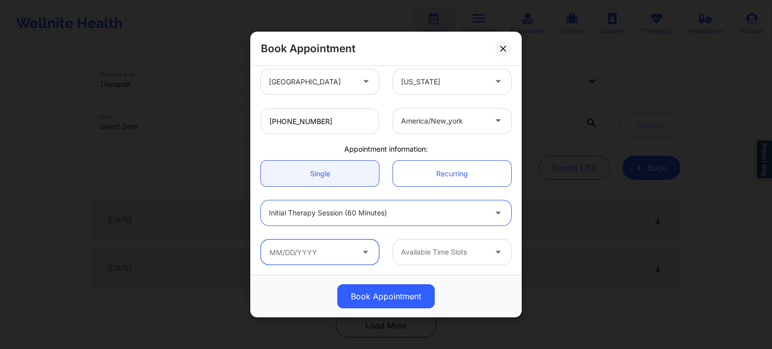
click at [320, 249] on input "text" at bounding box center [320, 252] width 118 height 25
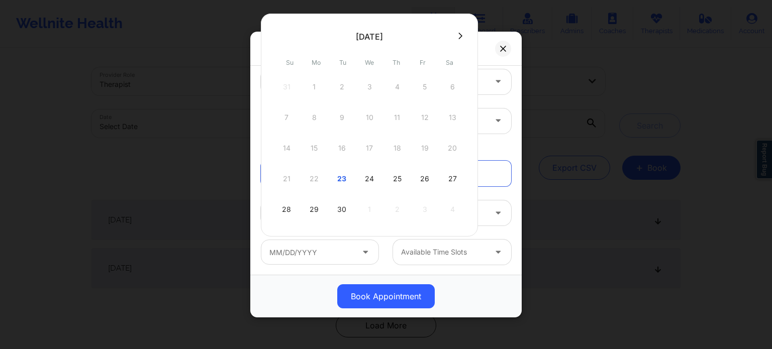
click at [465, 32] on div at bounding box center [369, 36] width 217 height 15
click at [455, 33] on button at bounding box center [460, 36] width 10 height 9
click at [393, 94] on div "2" at bounding box center [397, 87] width 25 height 28
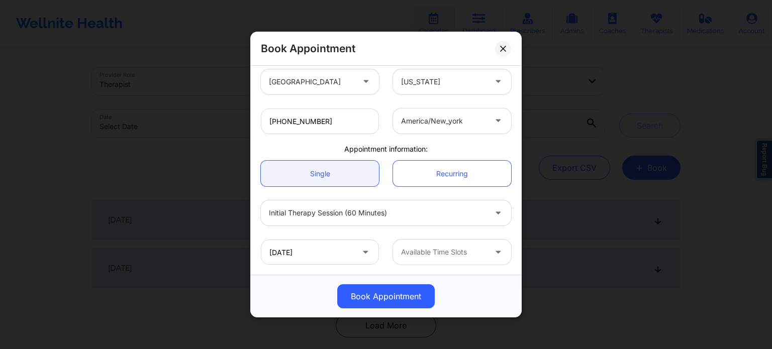
type input "[DATE]"
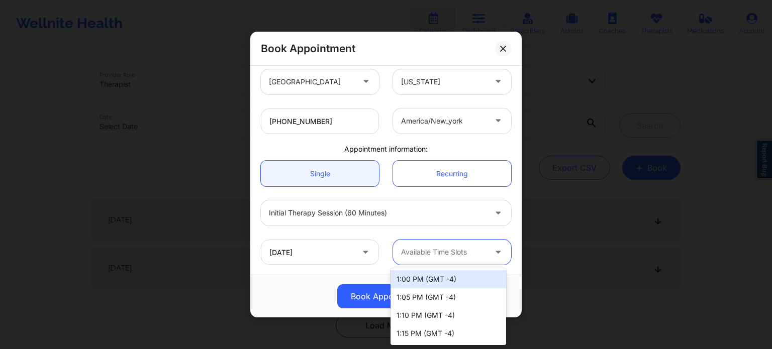
click at [435, 253] on div at bounding box center [443, 252] width 85 height 12
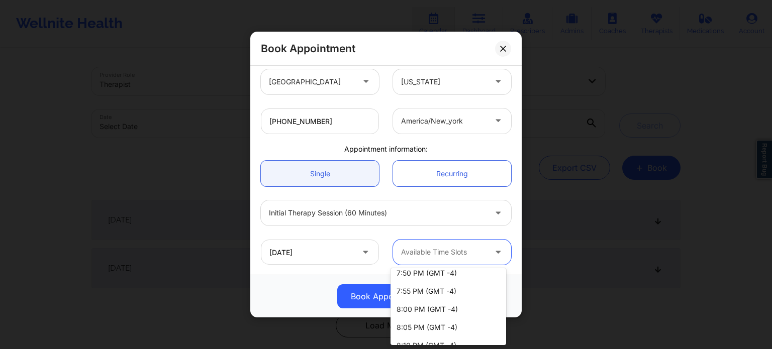
scroll to position [1508, 0]
click at [438, 292] on div "8:00 PM (GMT -4)" at bounding box center [449, 292] width 116 height 18
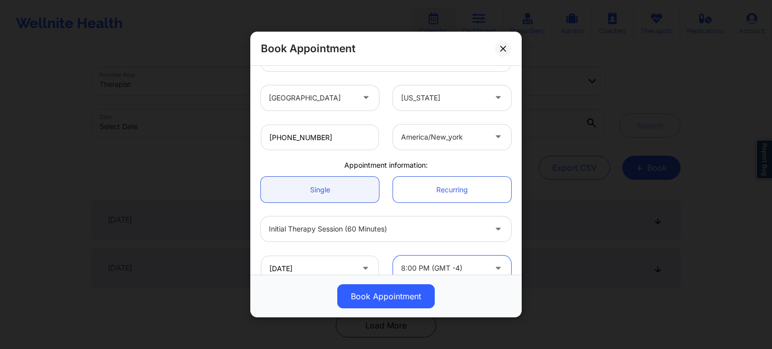
scroll to position [217, 0]
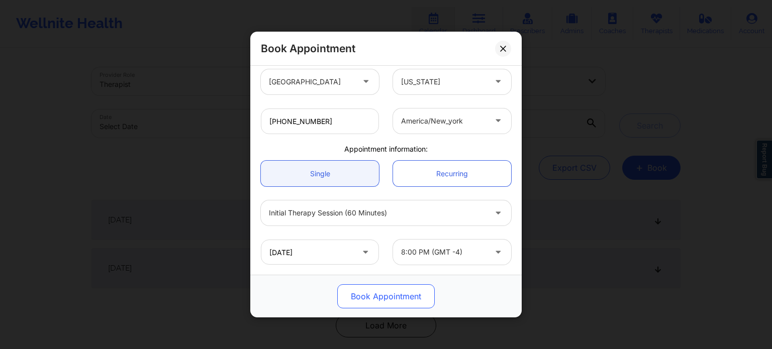
click at [395, 296] on button "Book Appointment" at bounding box center [386, 297] width 98 height 24
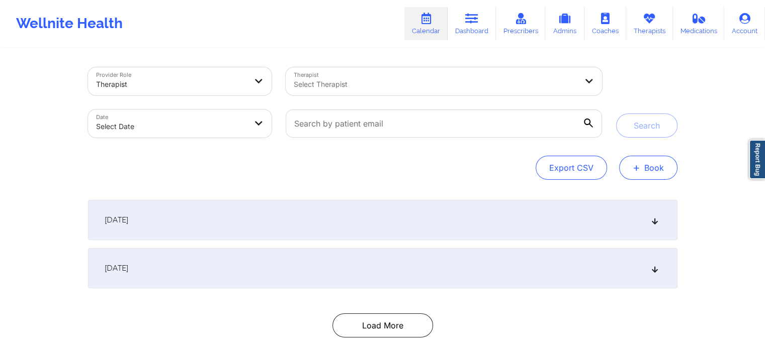
click at [661, 174] on button "+ Book" at bounding box center [648, 168] width 58 height 24
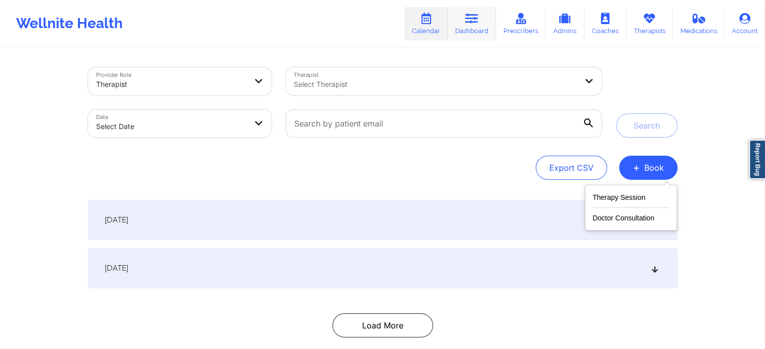
click at [465, 27] on link "Dashboard" at bounding box center [471, 23] width 48 height 33
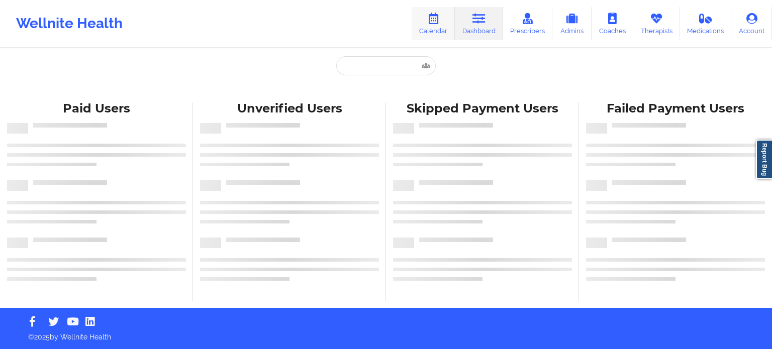
click at [432, 20] on icon at bounding box center [433, 18] width 13 height 11
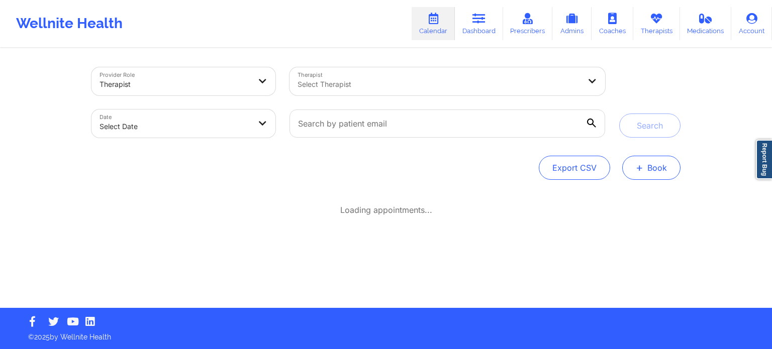
click at [657, 164] on button "+ Book" at bounding box center [651, 168] width 58 height 24
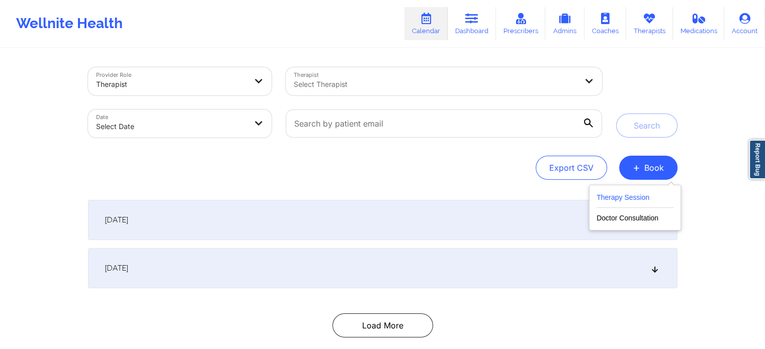
click at [611, 195] on button "Therapy Session" at bounding box center [634, 200] width 77 height 17
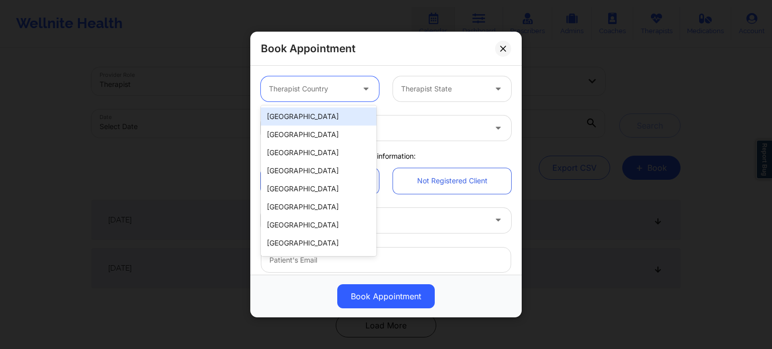
click at [336, 89] on div at bounding box center [311, 89] width 85 height 12
click at [332, 112] on div "[GEOGRAPHIC_DATA]" at bounding box center [319, 117] width 116 height 18
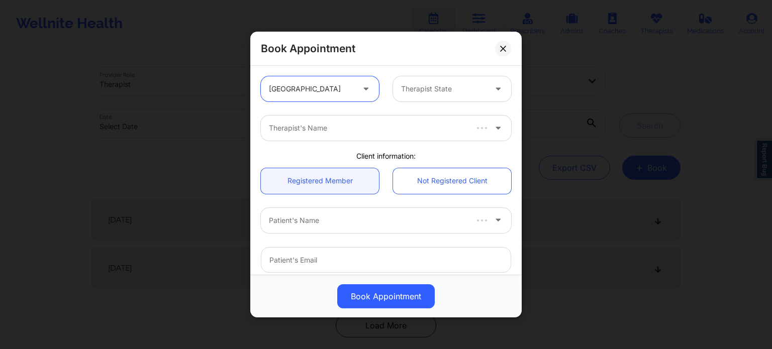
click at [448, 88] on div at bounding box center [443, 89] width 85 height 12
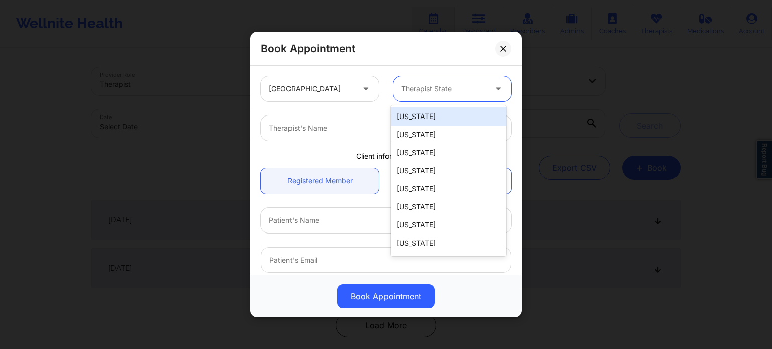
type input "f"
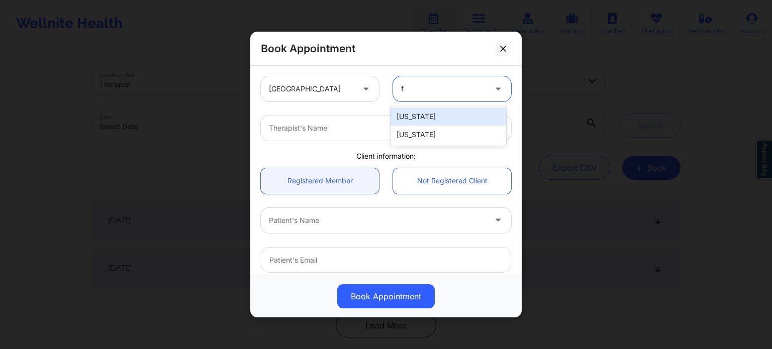
click at [421, 138] on div "[US_STATE]" at bounding box center [449, 135] width 116 height 18
click at [346, 139] on div "Therapist's Name" at bounding box center [374, 128] width 226 height 25
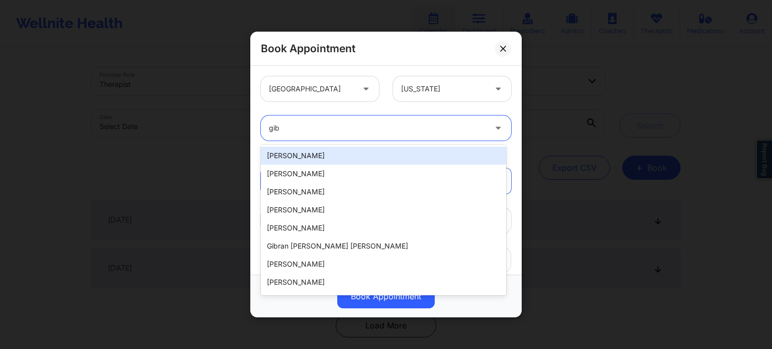
type input "[PERSON_NAME]"
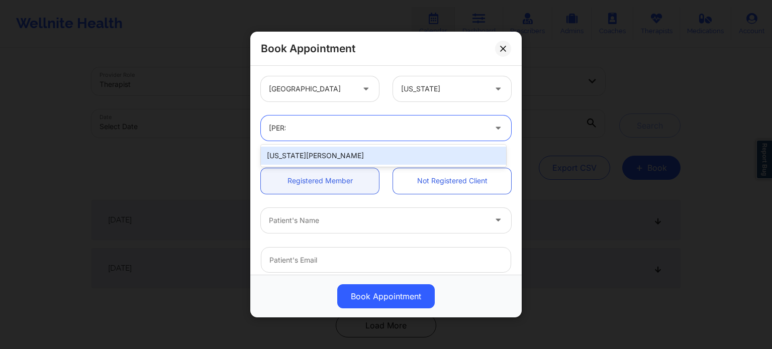
click at [332, 161] on div "[US_STATE][PERSON_NAME]" at bounding box center [383, 156] width 245 height 18
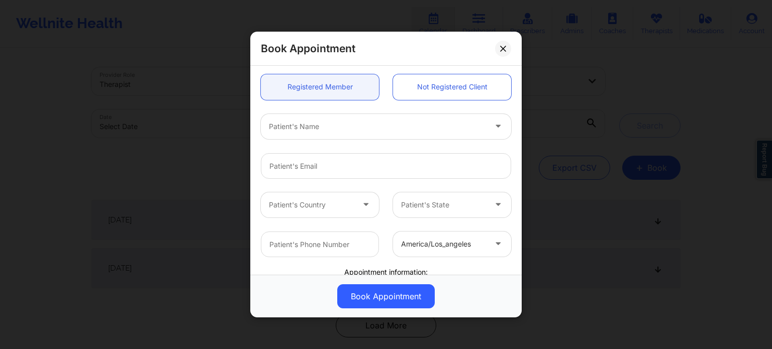
scroll to position [101, 0]
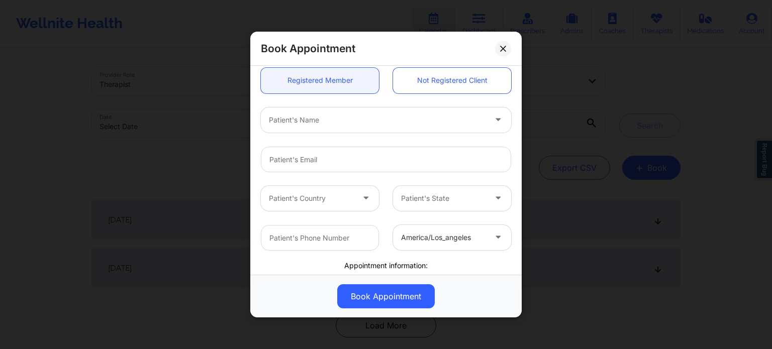
click at [324, 116] on div at bounding box center [377, 120] width 217 height 12
paste input "[EMAIL_ADDRESS][DOMAIN_NAME]"
type input "[EMAIL_ADDRESS][DOMAIN_NAME]"
click at [438, 76] on link "Not Registered Client" at bounding box center [452, 81] width 118 height 26
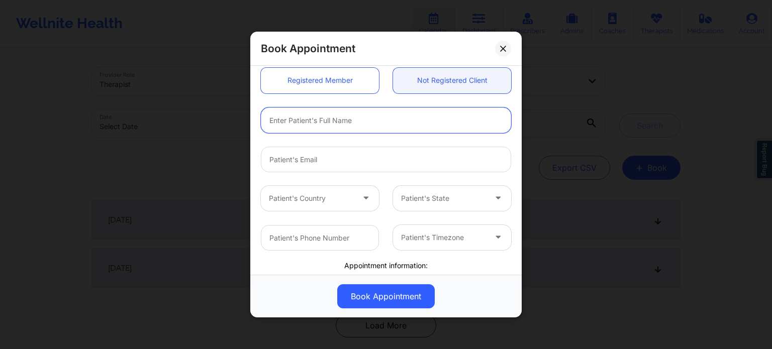
click at [374, 122] on input "text" at bounding box center [386, 121] width 250 height 26
type input "[PERSON_NAME]"
click at [336, 162] on input "email" at bounding box center [386, 160] width 250 height 26
paste input "[EMAIL_ADDRESS][DOMAIN_NAME]"
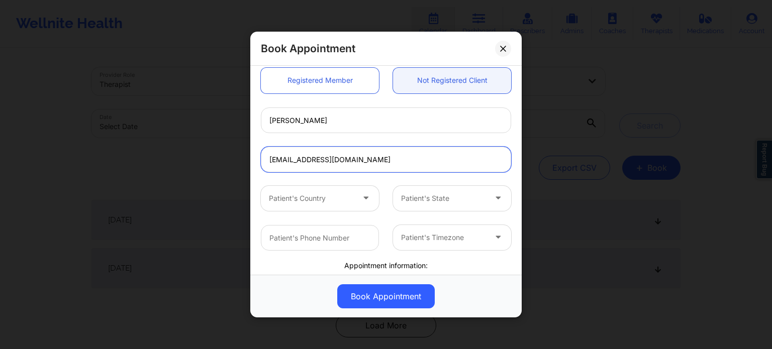
type input "[EMAIL_ADDRESS][DOMAIN_NAME]"
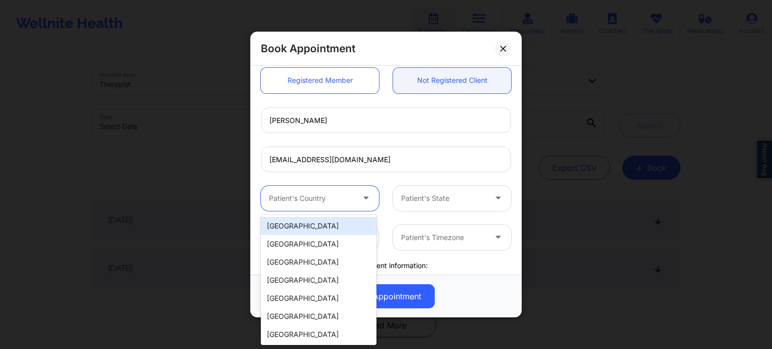
click at [321, 201] on div at bounding box center [311, 199] width 85 height 12
click at [310, 226] on div "[GEOGRAPHIC_DATA]" at bounding box center [319, 226] width 116 height 18
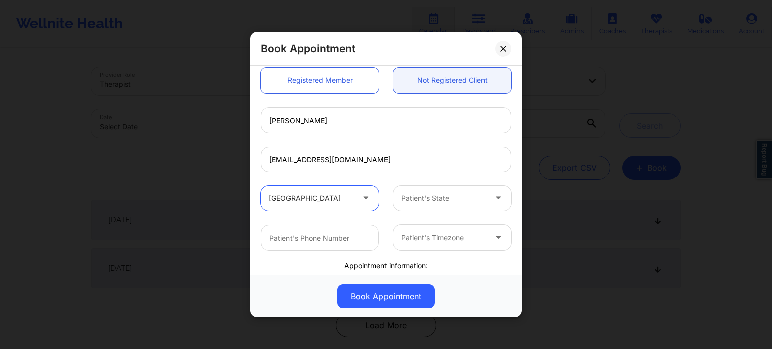
click at [427, 193] on div at bounding box center [443, 199] width 85 height 12
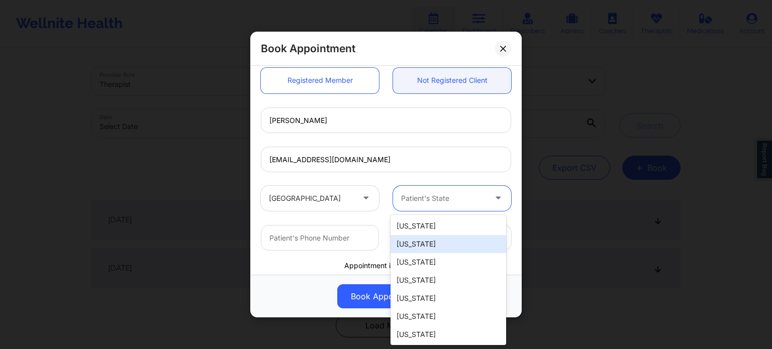
type input "f"
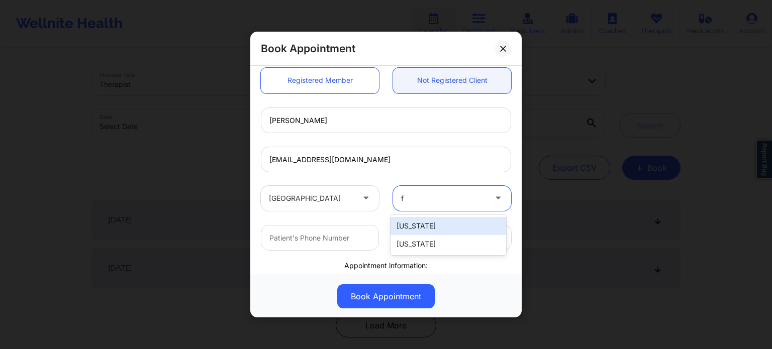
click at [426, 245] on div "[US_STATE]" at bounding box center [449, 244] width 116 height 18
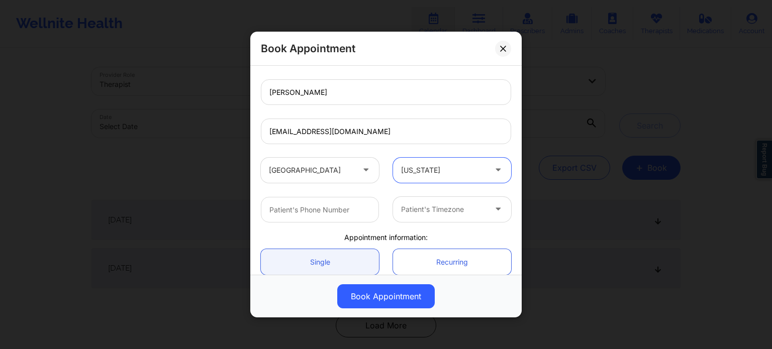
scroll to position [201, 0]
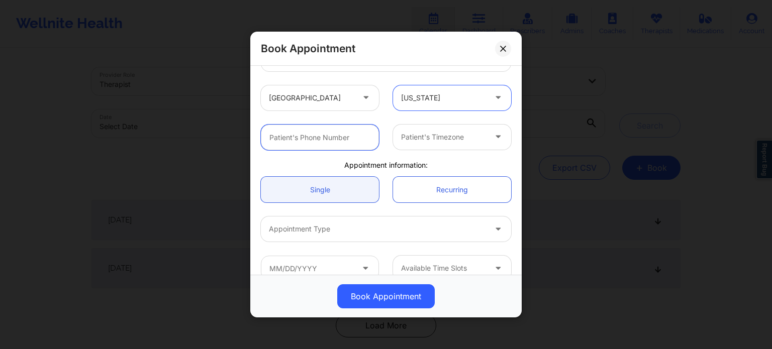
click at [313, 130] on input "text" at bounding box center [320, 138] width 118 height 26
paste input "[PHONE_NUMBER]"
type input "[PHONE_NUMBER]"
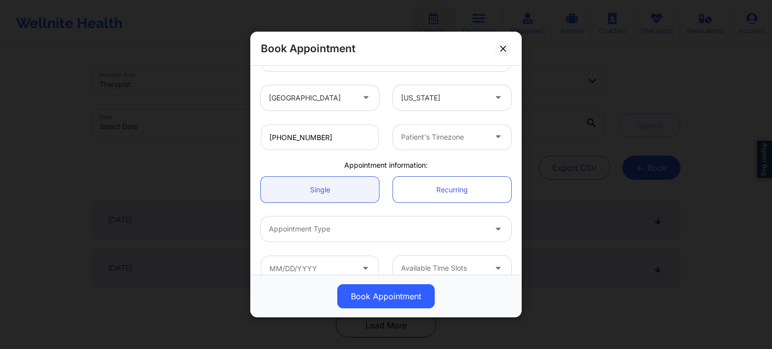
click at [451, 134] on div at bounding box center [443, 137] width 85 height 12
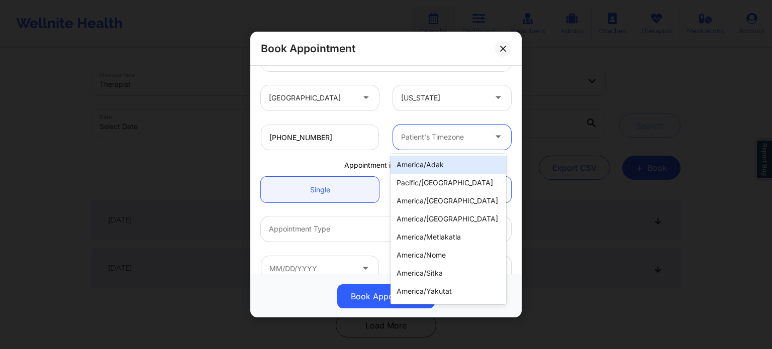
type input "f"
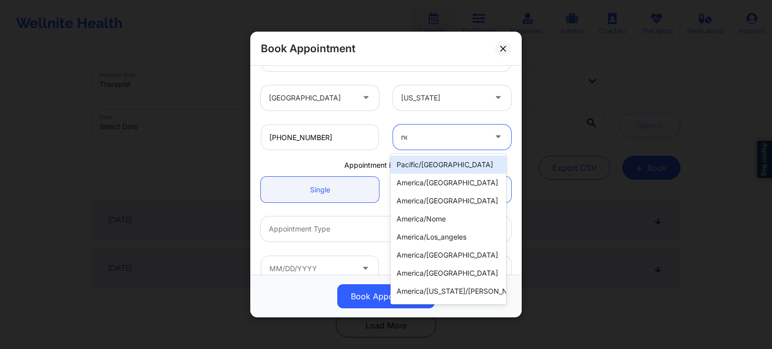
type input "new"
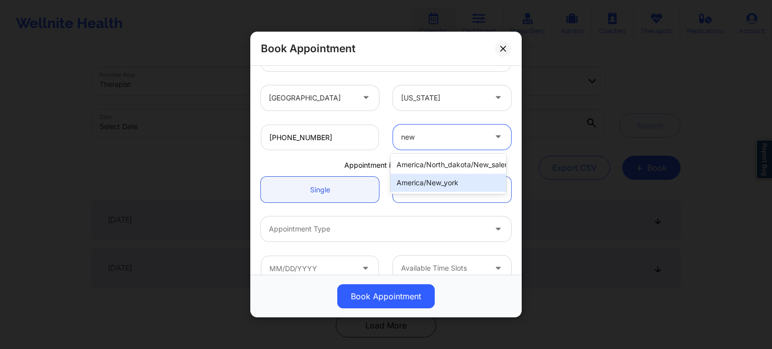
click at [436, 180] on div "america/new_york" at bounding box center [449, 183] width 116 height 18
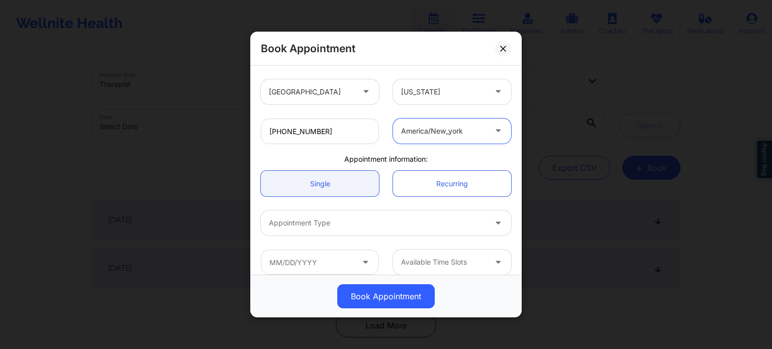
scroll to position [217, 0]
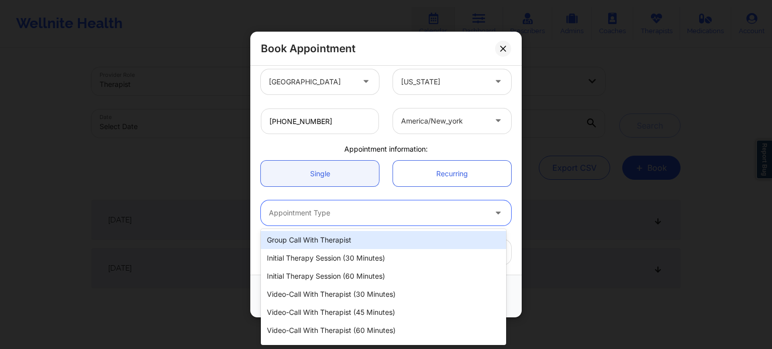
click at [361, 213] on div at bounding box center [377, 213] width 217 height 12
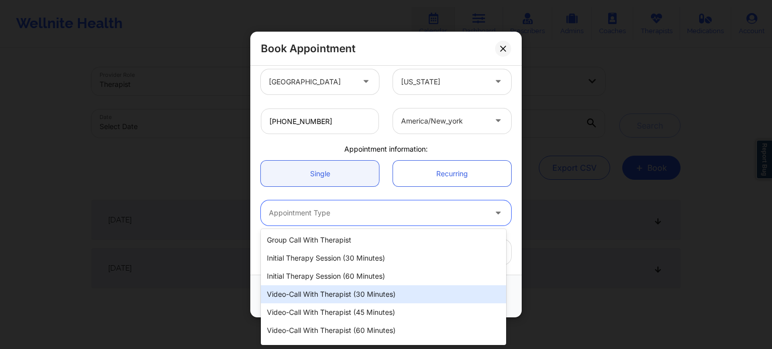
click at [358, 291] on div "Video-Call with Therapist (30 minutes)" at bounding box center [383, 295] width 245 height 18
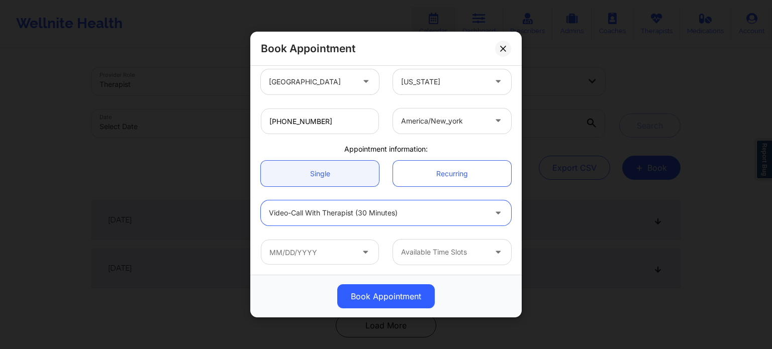
click at [374, 213] on div at bounding box center [377, 213] width 217 height 12
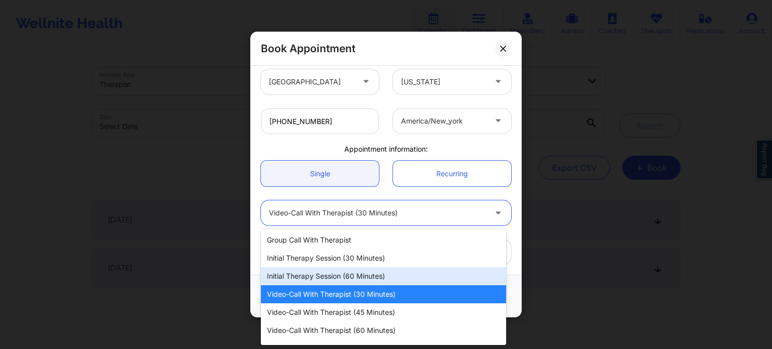
click at [353, 284] on div "Initial Therapy Session (60 minutes)" at bounding box center [383, 276] width 245 height 18
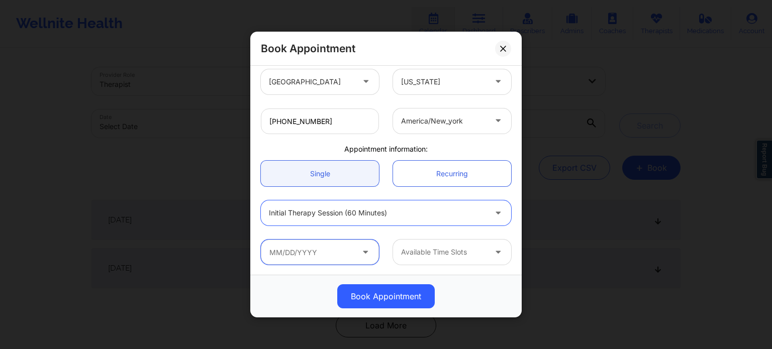
click at [336, 253] on input "text" at bounding box center [320, 252] width 118 height 25
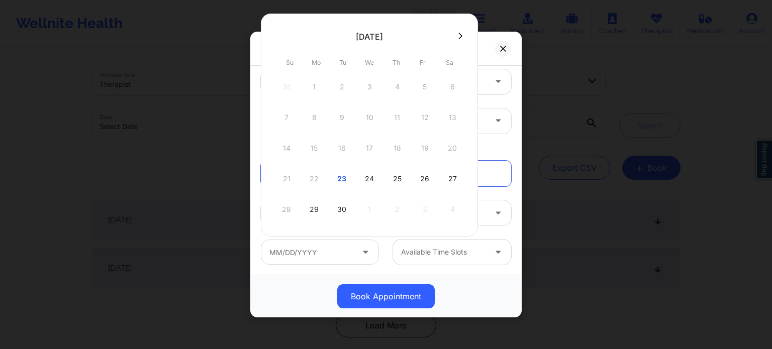
click at [399, 176] on div "25" at bounding box center [397, 179] width 25 height 28
type input "[DATE]"
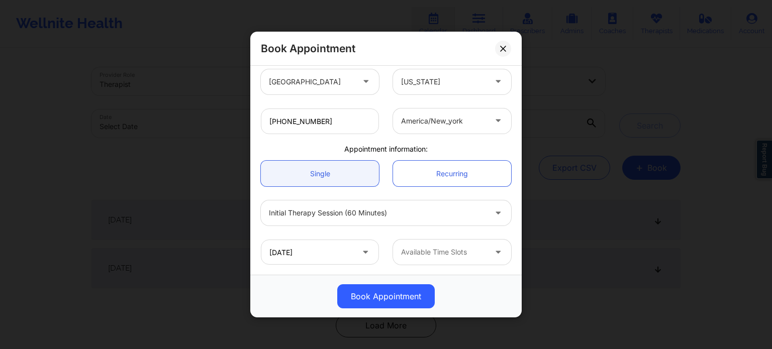
click at [424, 250] on div at bounding box center [443, 252] width 85 height 12
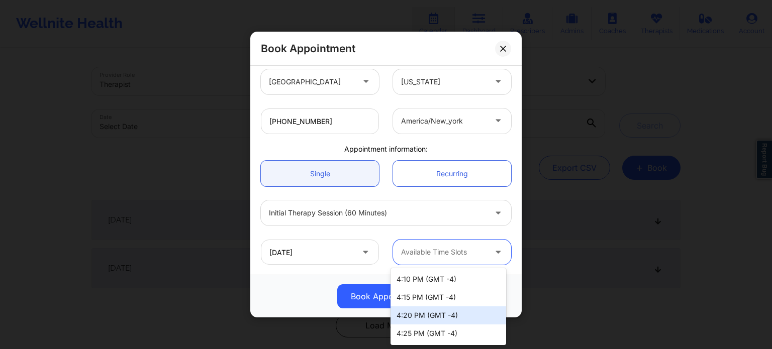
scroll to position [941, 0]
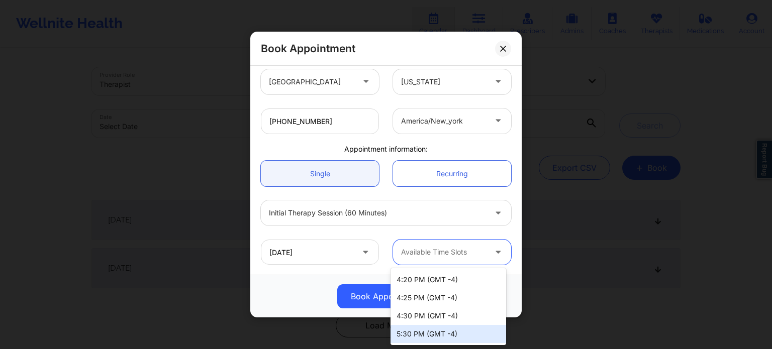
click at [451, 333] on div "5:30 PM (GMT -4)" at bounding box center [449, 334] width 116 height 18
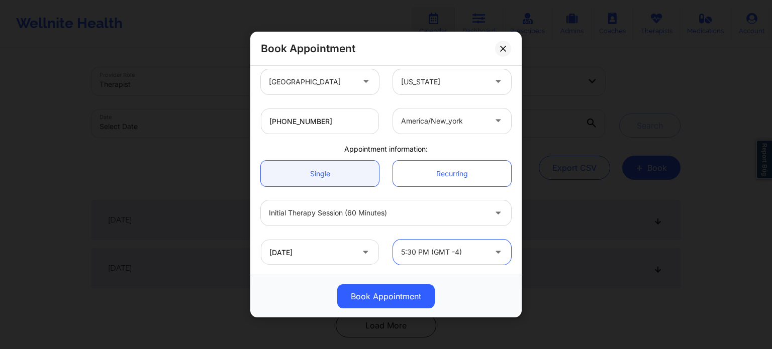
click at [353, 207] on div at bounding box center [377, 213] width 217 height 12
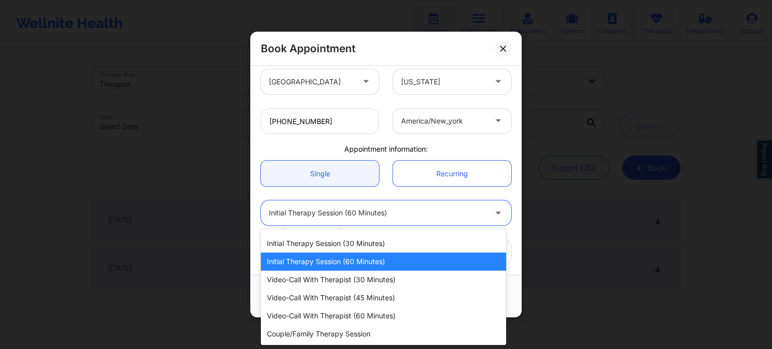
scroll to position [0, 0]
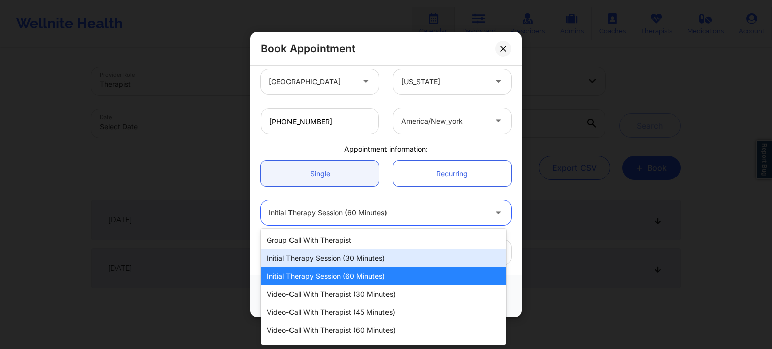
click at [350, 259] on div "Initial Therapy Session (30 minutes)" at bounding box center [383, 258] width 245 height 18
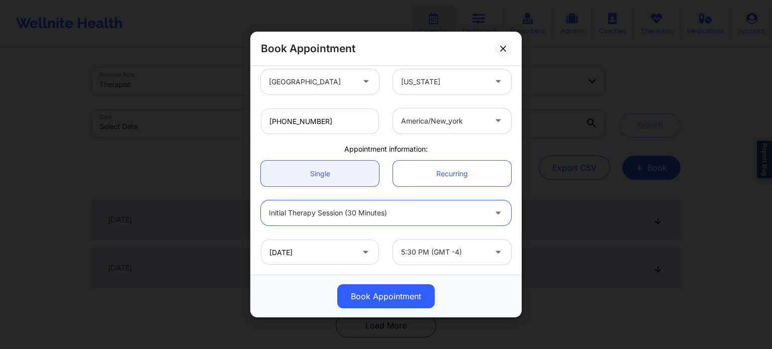
click at [388, 233] on div "[DATE] 5:30 PM (GMT -4)" at bounding box center [386, 252] width 264 height 39
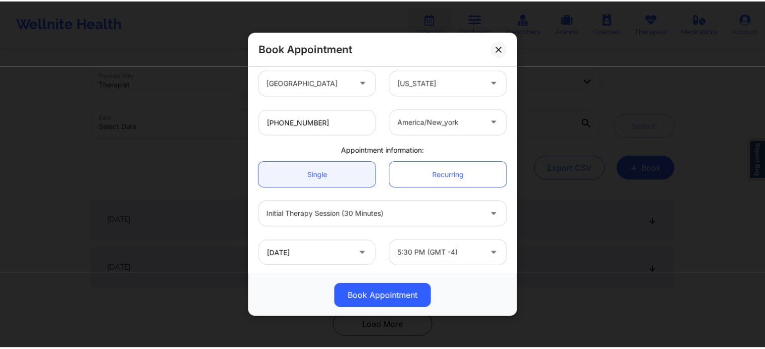
scroll to position [217, 0]
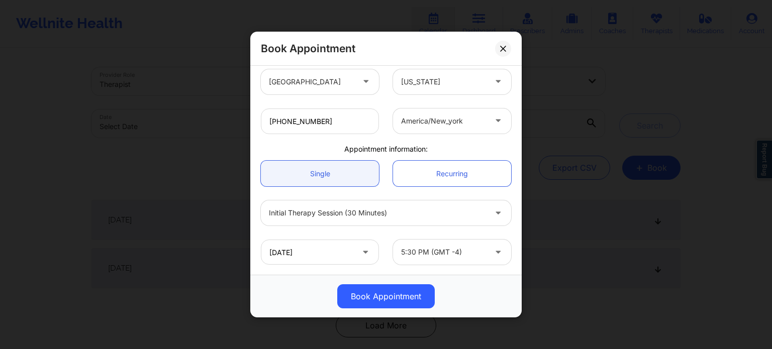
click at [405, 301] on button "Book Appointment" at bounding box center [386, 297] width 98 height 24
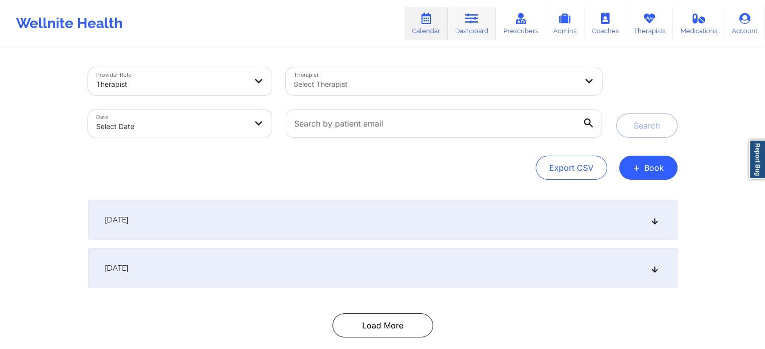
click at [472, 26] on link "Dashboard" at bounding box center [471, 23] width 48 height 33
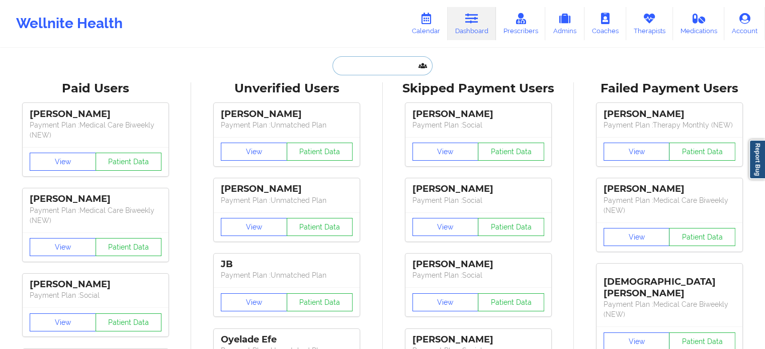
click at [372, 67] on input "text" at bounding box center [382, 65] width 100 height 19
paste input "[PHONE_NUMBER]"
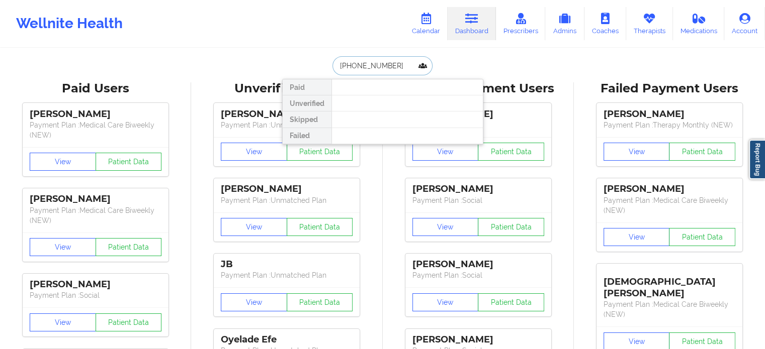
click at [402, 63] on input "[PHONE_NUMBER]" at bounding box center [382, 65] width 100 height 19
paste input "[EMAIL_ADDRESS][DOMAIN_NAME]"
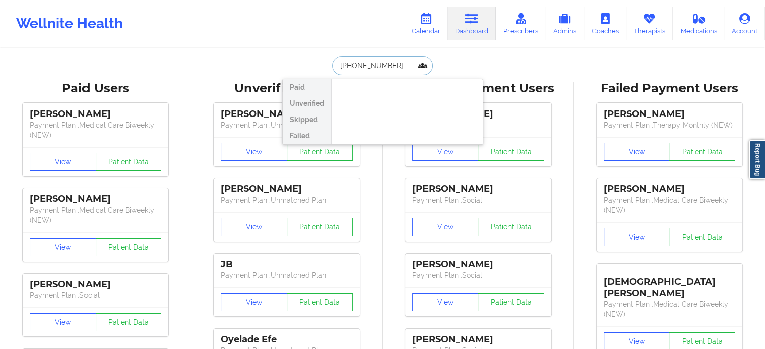
type input "[EMAIL_ADDRESS][DOMAIN_NAME]"
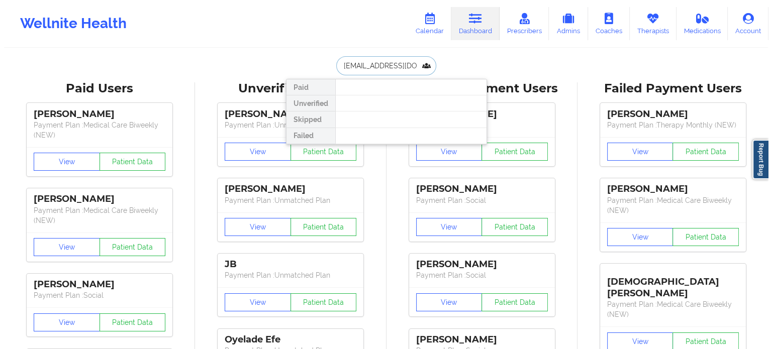
scroll to position [0, 34]
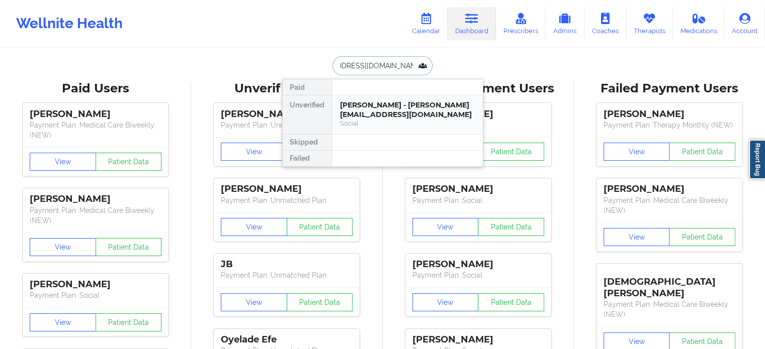
click at [383, 107] on div "[PERSON_NAME] - [PERSON_NAME][EMAIL_ADDRESS][DOMAIN_NAME]" at bounding box center [407, 110] width 135 height 19
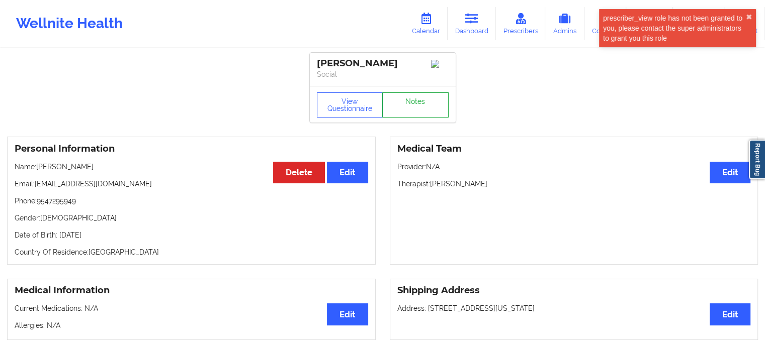
click at [403, 99] on link "Notes" at bounding box center [415, 105] width 66 height 25
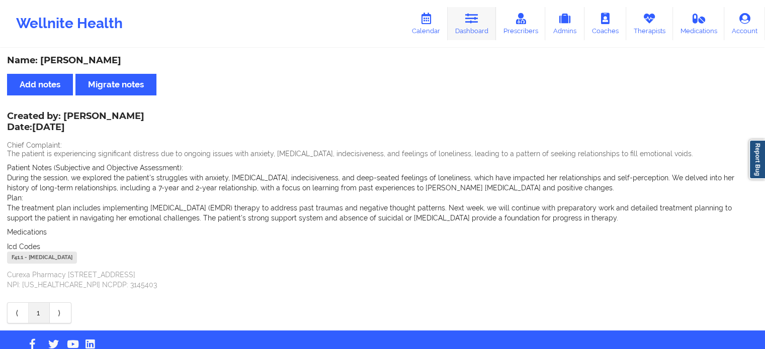
click at [468, 20] on icon at bounding box center [471, 18] width 13 height 11
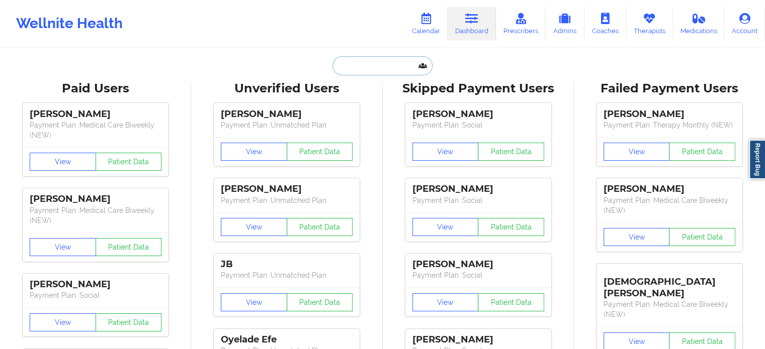
click at [384, 62] on input "text" at bounding box center [382, 65] width 100 height 19
paste input "[EMAIL_ADDRESS][DOMAIN_NAME]"
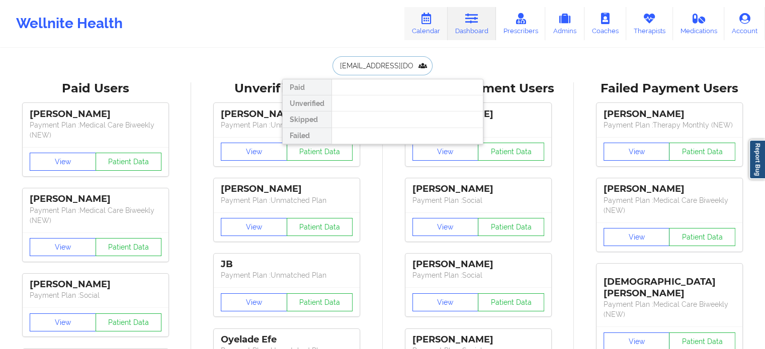
type input "[EMAIL_ADDRESS][DOMAIN_NAME]"
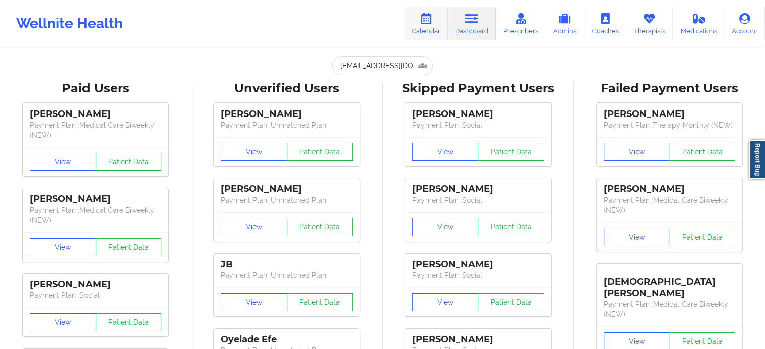
click at [435, 22] on link "Calendar" at bounding box center [425, 23] width 43 height 33
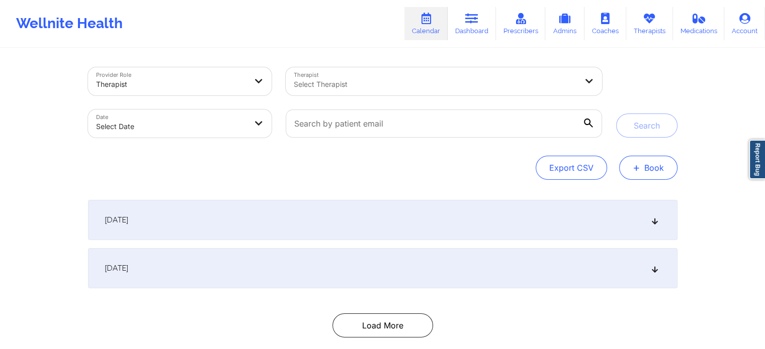
click at [641, 167] on button "+ Book" at bounding box center [648, 168] width 58 height 24
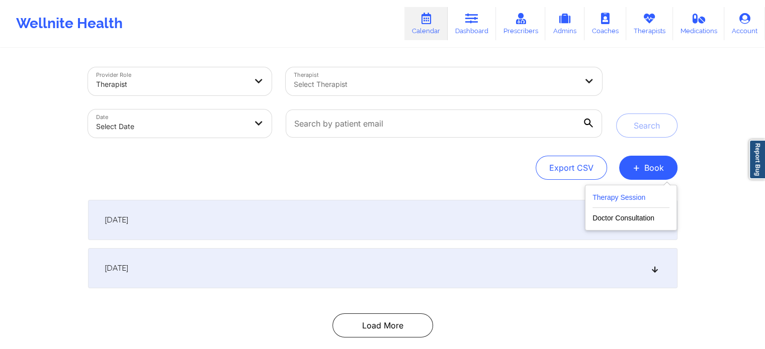
click at [621, 200] on button "Therapy Session" at bounding box center [630, 200] width 77 height 17
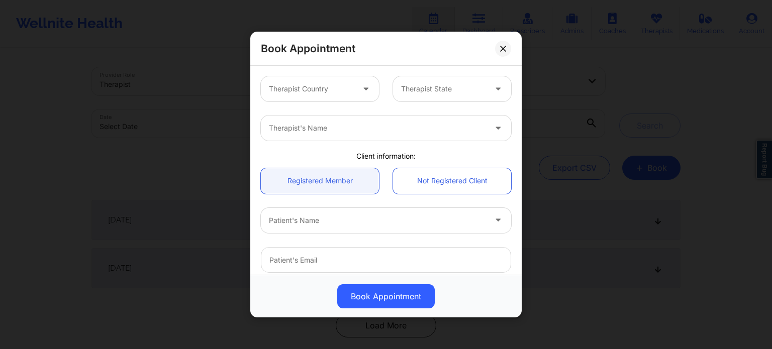
click at [326, 91] on div at bounding box center [311, 89] width 85 height 12
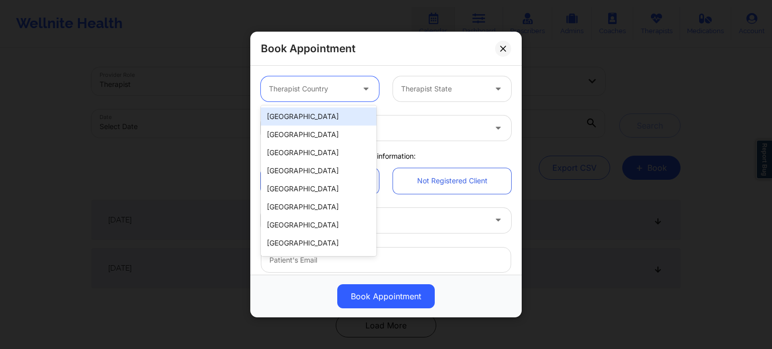
click at [306, 117] on div "[GEOGRAPHIC_DATA]" at bounding box center [319, 117] width 116 height 18
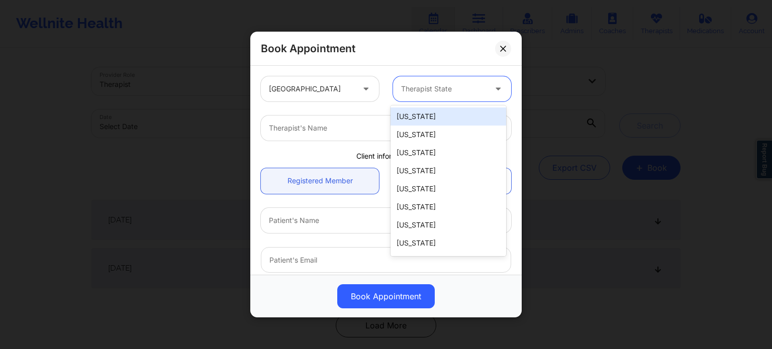
click at [415, 96] on div "Therapist State" at bounding box center [440, 88] width 94 height 25
type input "f"
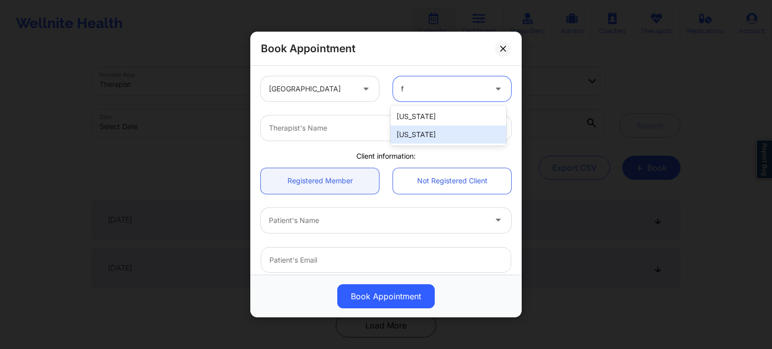
drag, startPoint x: 413, startPoint y: 133, endPoint x: 404, endPoint y: 135, distance: 8.8
click at [413, 134] on div "[US_STATE]" at bounding box center [449, 135] width 116 height 18
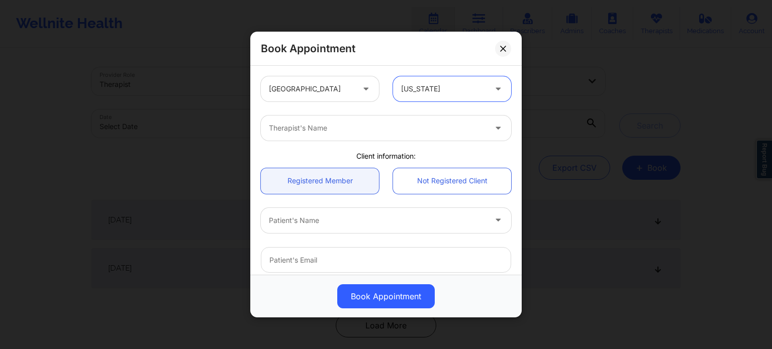
click at [337, 125] on div at bounding box center [377, 128] width 217 height 12
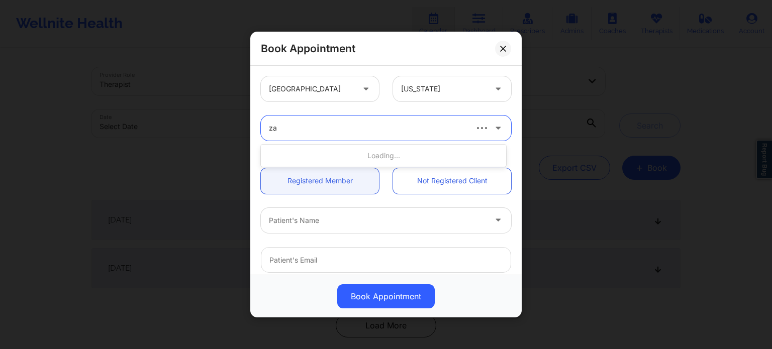
type input "zap"
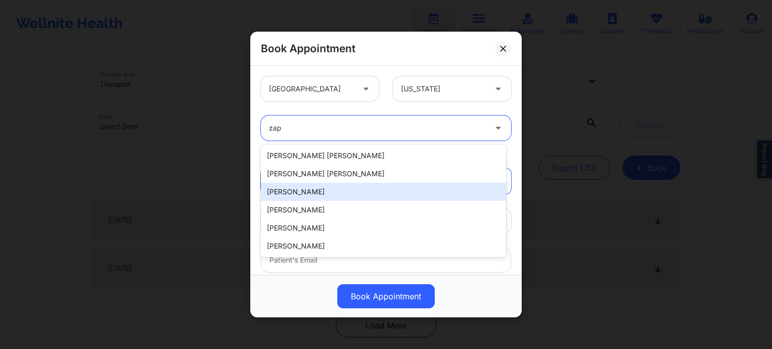
click at [326, 188] on div "[PERSON_NAME]" at bounding box center [383, 192] width 245 height 18
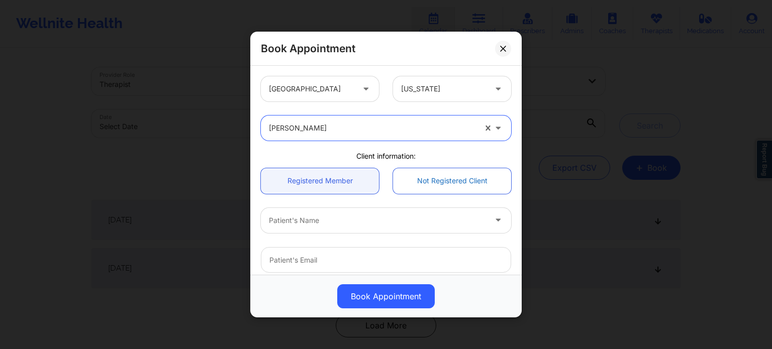
click at [430, 180] on link "Not Registered Client" at bounding box center [452, 181] width 118 height 26
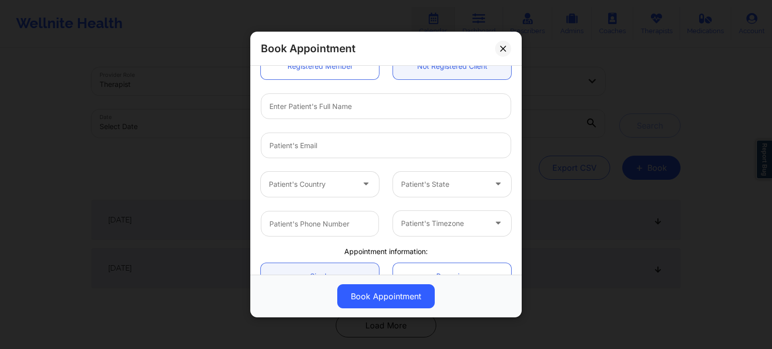
scroll to position [151, 0]
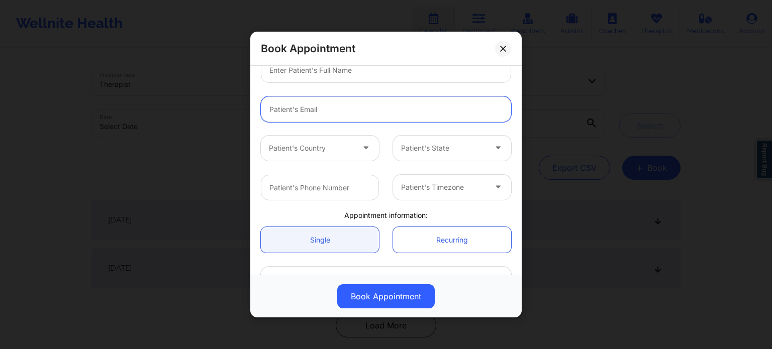
click at [327, 108] on input "email" at bounding box center [386, 110] width 250 height 26
paste input "[EMAIL_ADDRESS][DOMAIN_NAME]"
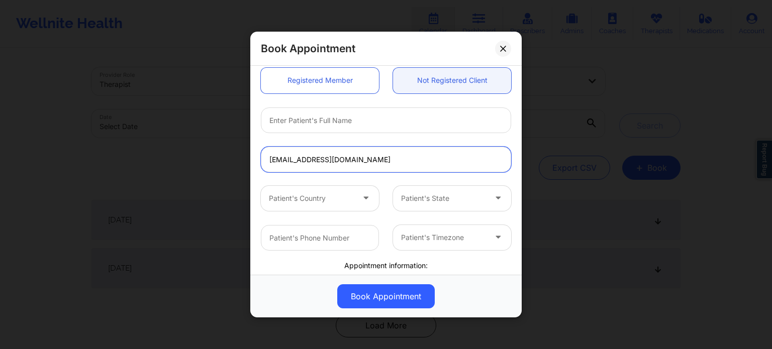
type input "[EMAIL_ADDRESS][DOMAIN_NAME]"
click at [324, 131] on input "text" at bounding box center [386, 121] width 250 height 26
paste input "[PERSON_NAME]"
type input "[PERSON_NAME]"
click at [309, 200] on div at bounding box center [311, 199] width 85 height 12
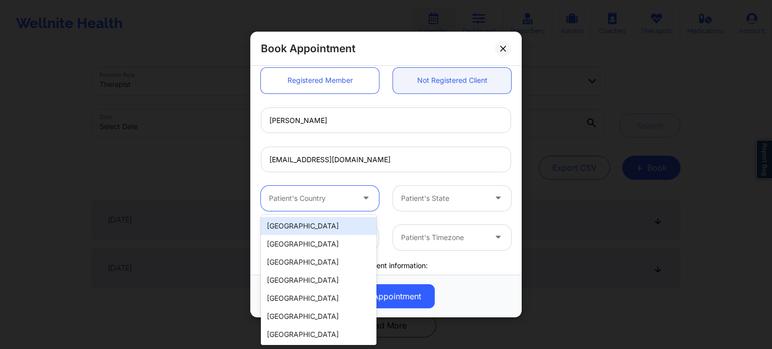
click at [308, 226] on div "[GEOGRAPHIC_DATA]" at bounding box center [319, 226] width 116 height 18
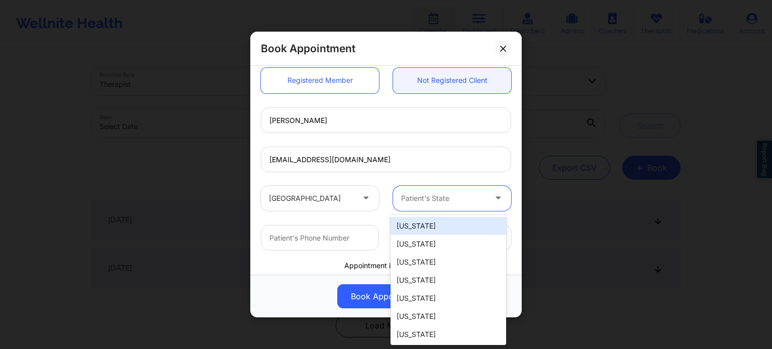
click at [420, 200] on div at bounding box center [443, 199] width 85 height 12
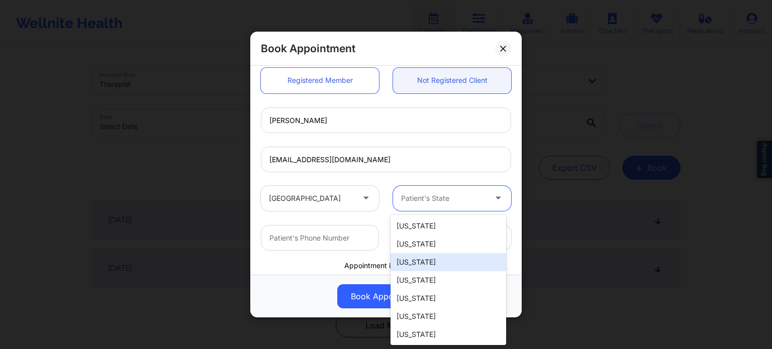
type input "f"
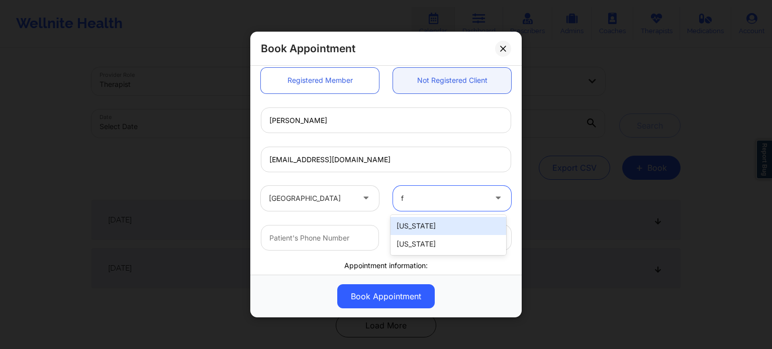
click at [428, 249] on div "[US_STATE]" at bounding box center [449, 244] width 116 height 18
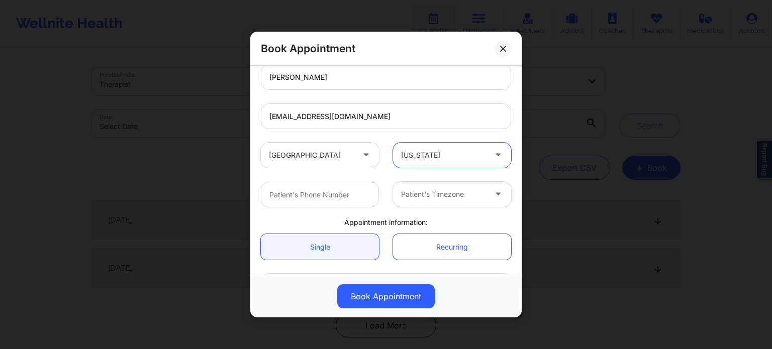
scroll to position [201, 0]
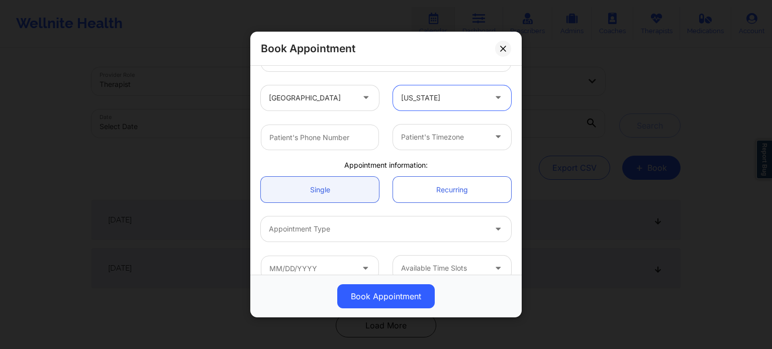
click at [327, 122] on div "Patient's Timezone" at bounding box center [386, 137] width 264 height 39
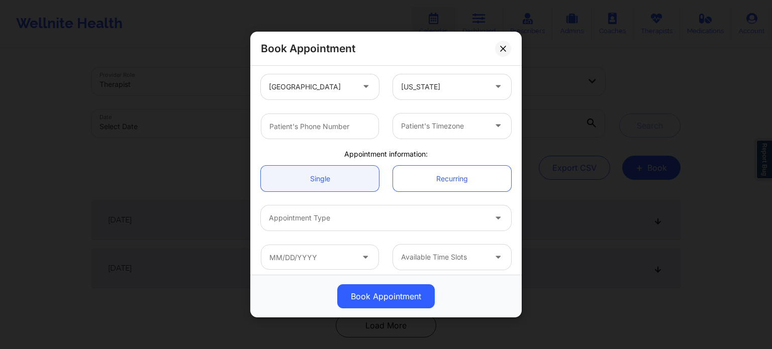
scroll to position [217, 0]
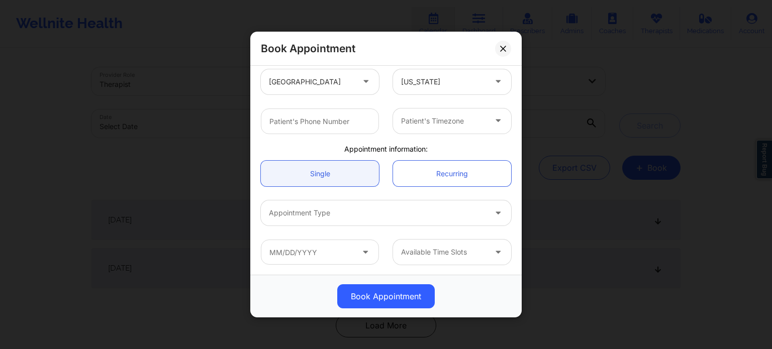
click at [318, 218] on div at bounding box center [377, 213] width 217 height 12
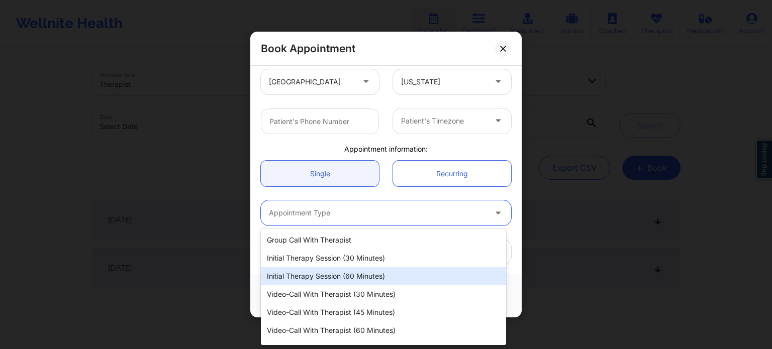
click at [312, 277] on div "Initial Therapy Session (60 minutes)" at bounding box center [383, 276] width 245 height 18
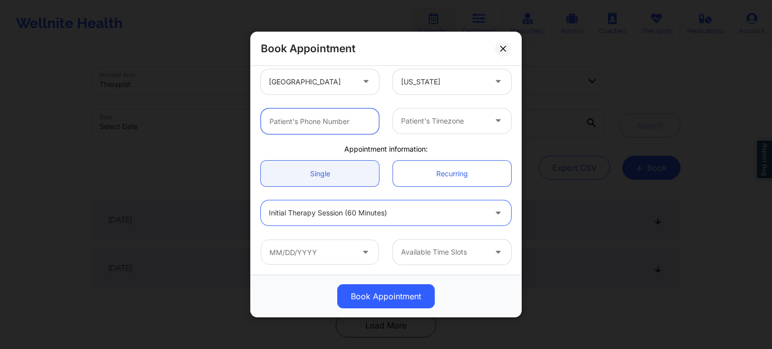
click at [335, 115] on input "text" at bounding box center [320, 122] width 118 height 26
paste input "[PHONE_NUMBER]"
type input "[PHONE_NUMBER]"
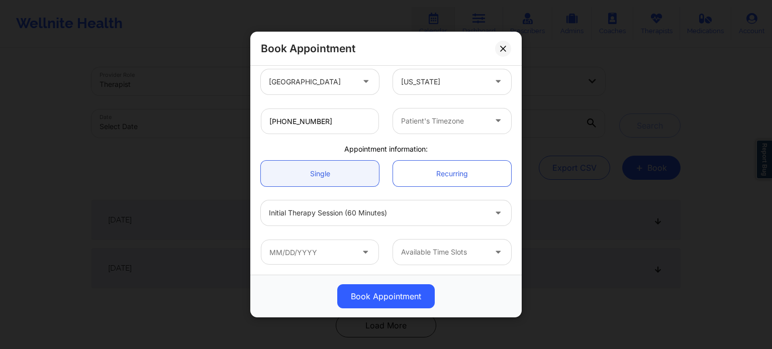
click at [438, 128] on div "Patient's Timezone" at bounding box center [440, 121] width 94 height 25
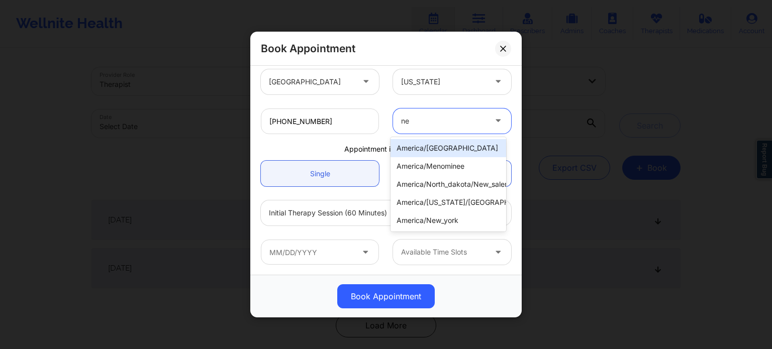
type input "new"
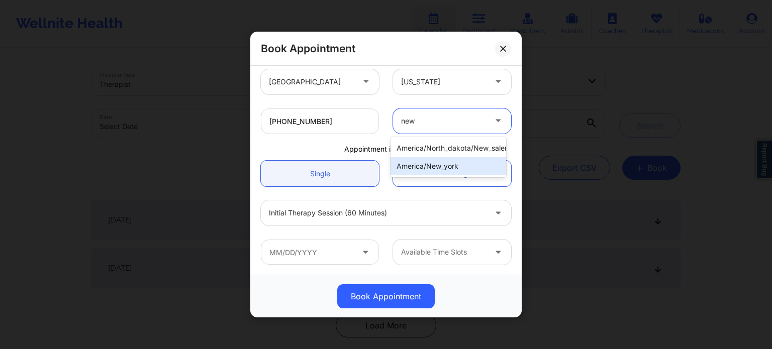
click at [434, 166] on div "america/new_york" at bounding box center [449, 166] width 116 height 18
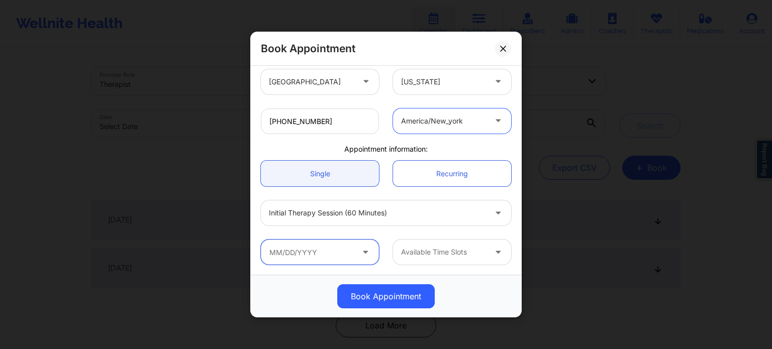
click at [318, 251] on input "text" at bounding box center [320, 252] width 118 height 25
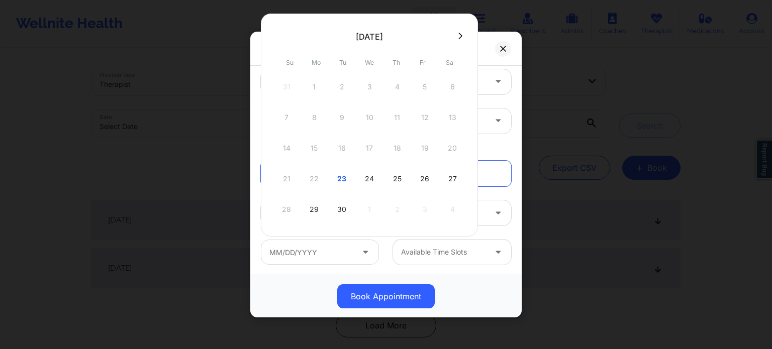
click at [394, 178] on div "25" at bounding box center [397, 179] width 25 height 28
type input "[DATE]"
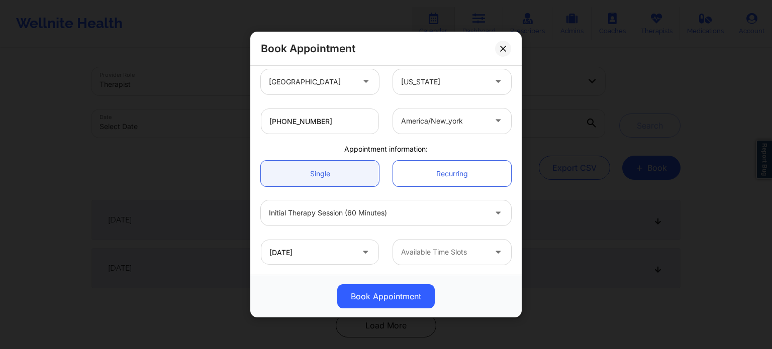
click at [442, 256] on div at bounding box center [443, 252] width 85 height 12
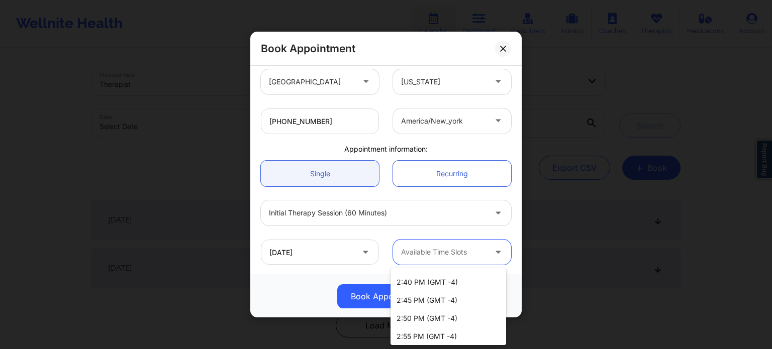
scroll to position [1307, 0]
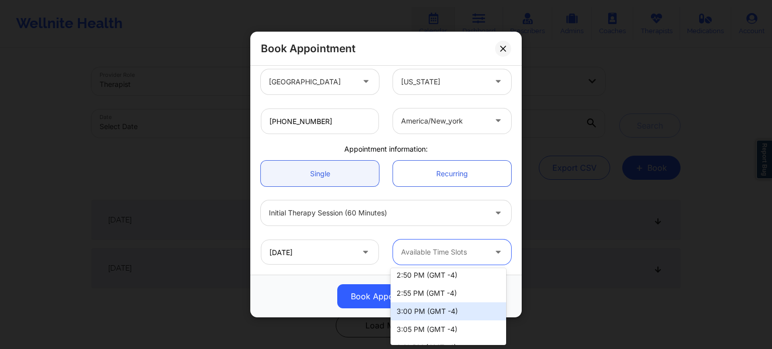
click at [458, 307] on div "3:00 PM (GMT -4)" at bounding box center [449, 312] width 116 height 18
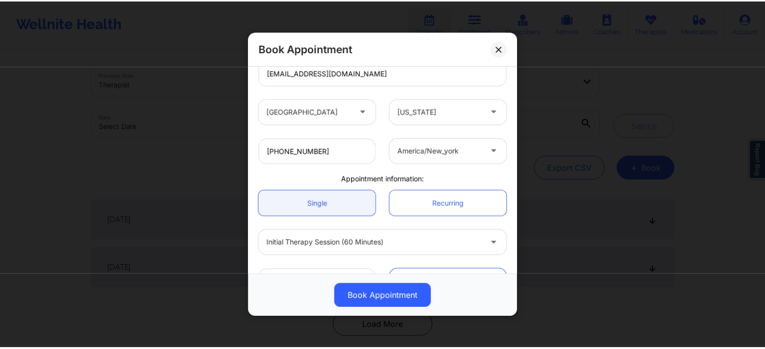
scroll to position [217, 0]
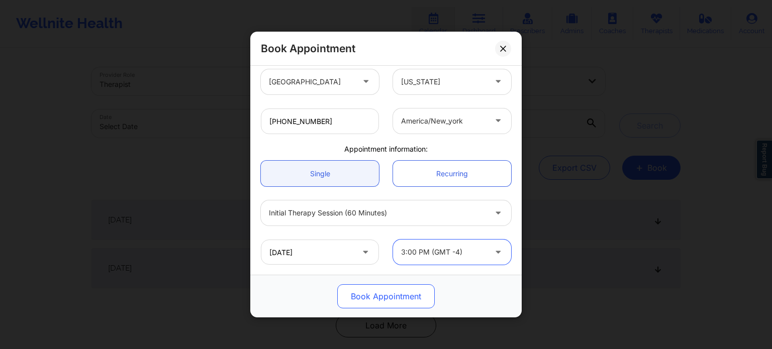
click at [386, 292] on button "Book Appointment" at bounding box center [386, 297] width 98 height 24
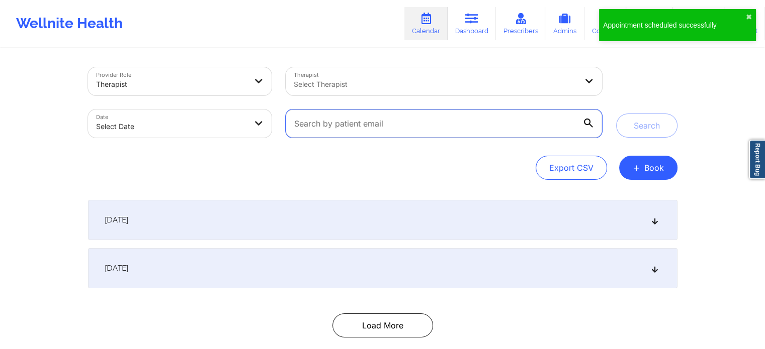
click at [407, 126] on input "text" at bounding box center [444, 124] width 316 height 28
paste input "[PHONE_NUMBER]"
drag, startPoint x: 395, startPoint y: 135, endPoint x: 294, endPoint y: 130, distance: 101.7
click at [305, 132] on input "[PHONE_NUMBER]" at bounding box center [444, 124] width 316 height 28
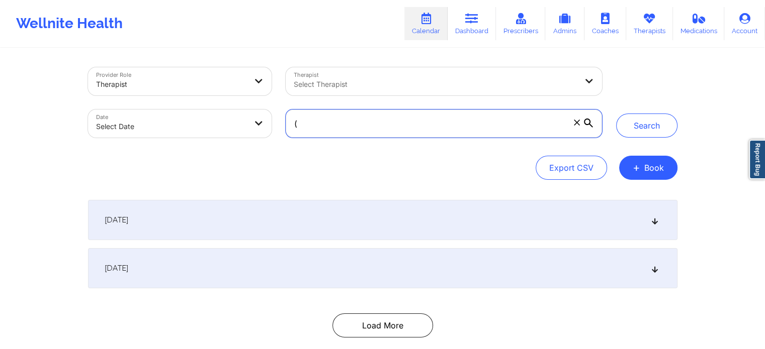
type input "("
click at [361, 77] on div "Select Therapist" at bounding box center [432, 81] width 292 height 28
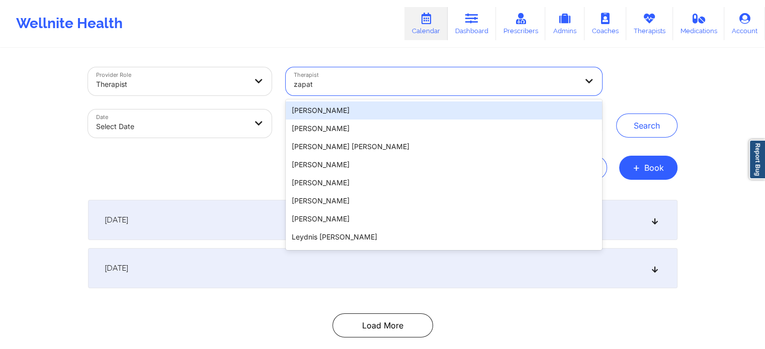
type input "zapath"
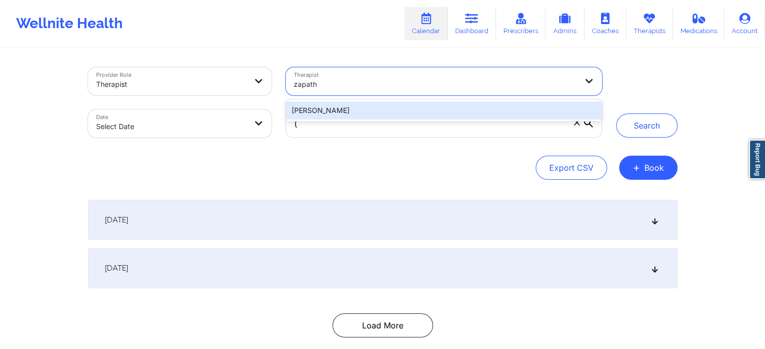
click at [337, 112] on div "[PERSON_NAME]" at bounding box center [444, 111] width 316 height 18
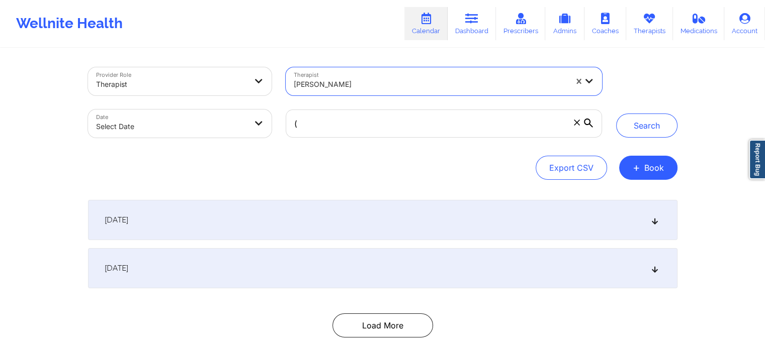
select select "2025-8"
select select "2025-9"
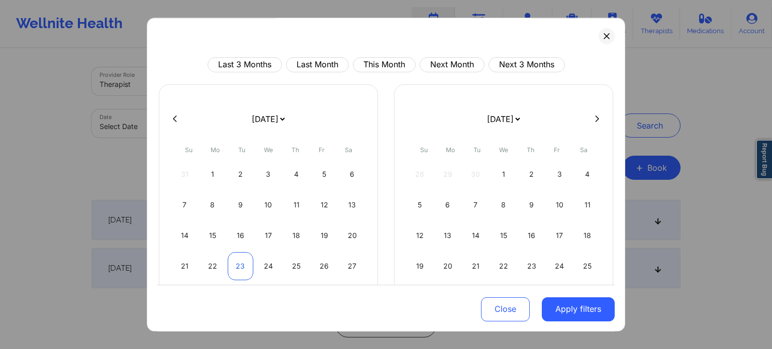
click at [242, 272] on div "23" at bounding box center [241, 266] width 26 height 28
select select "2025-8"
select select "2025-9"
click at [316, 268] on div "26" at bounding box center [325, 266] width 26 height 28
select select "2025-8"
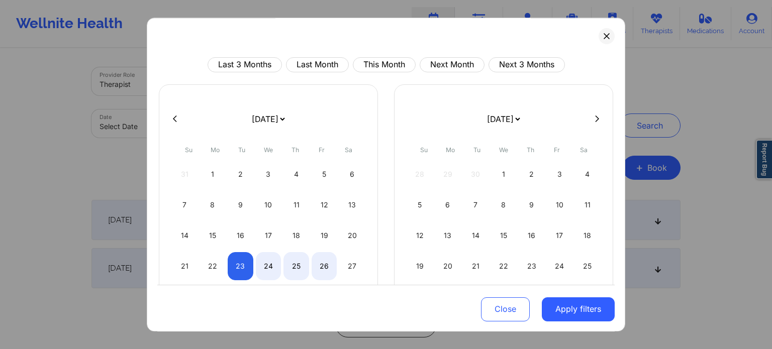
select select "2025-9"
click at [575, 307] on button "Apply filters" at bounding box center [578, 309] width 73 height 24
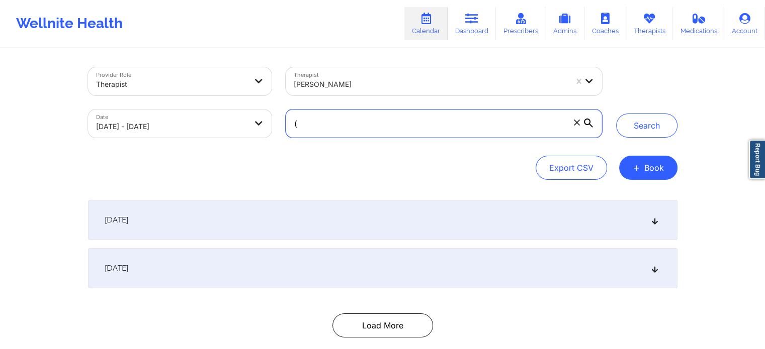
click at [387, 125] on input "(" at bounding box center [444, 124] width 316 height 28
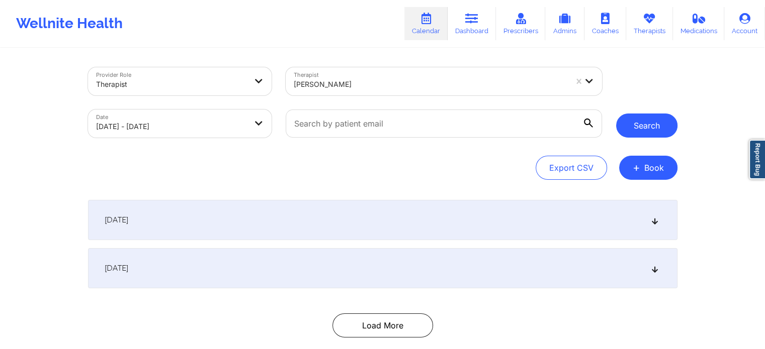
click at [635, 123] on button "Search" at bounding box center [646, 126] width 61 height 24
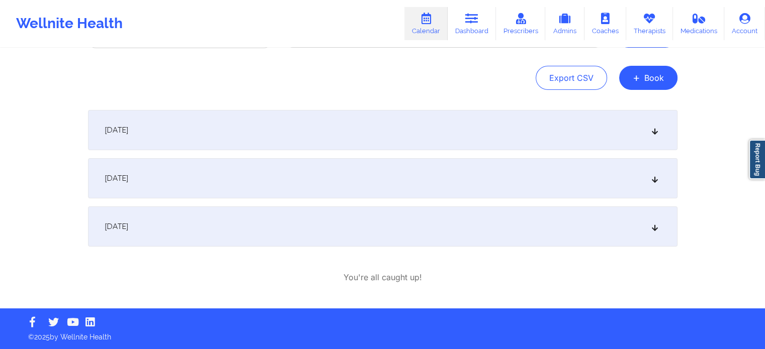
click at [249, 220] on div "[DATE]" at bounding box center [382, 227] width 589 height 40
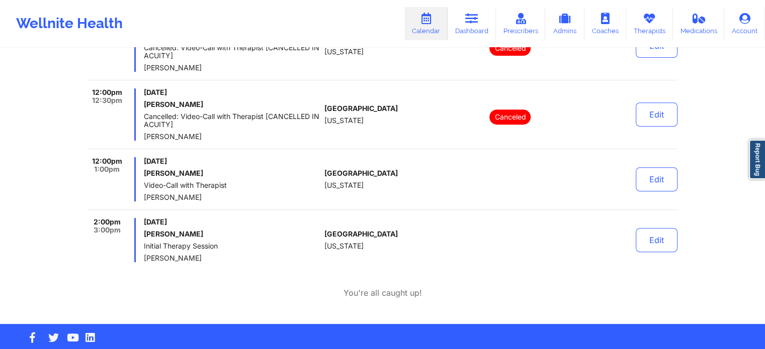
scroll to position [392, 0]
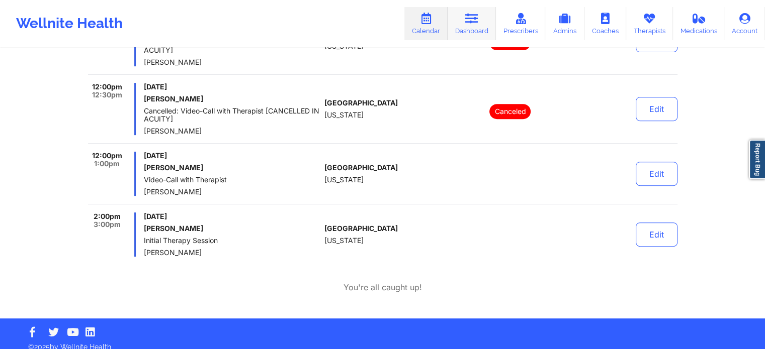
click at [465, 18] on link "Dashboard" at bounding box center [471, 23] width 48 height 33
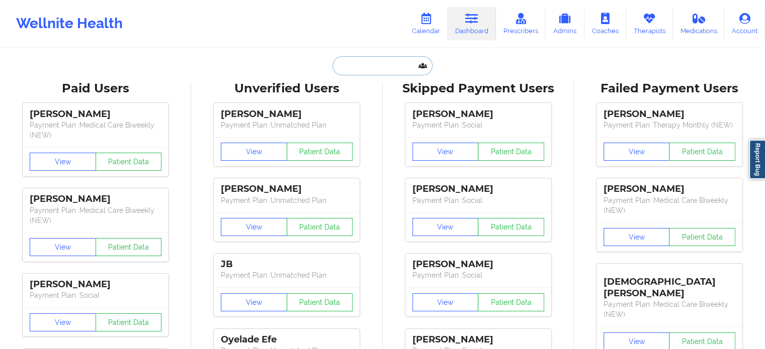
click at [387, 65] on input "text" at bounding box center [382, 65] width 100 height 19
paste input "[EMAIL_ADDRESS][DOMAIN_NAME]"
type input "[EMAIL_ADDRESS][DOMAIN_NAME]"
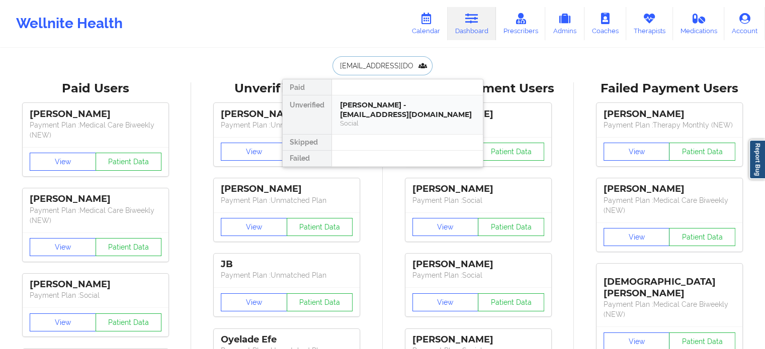
click at [384, 118] on div "[PERSON_NAME] - [EMAIL_ADDRESS][DOMAIN_NAME]" at bounding box center [407, 110] width 135 height 19
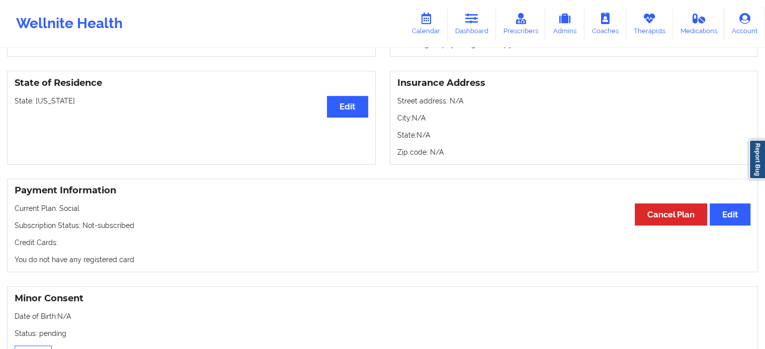
scroll to position [402, 0]
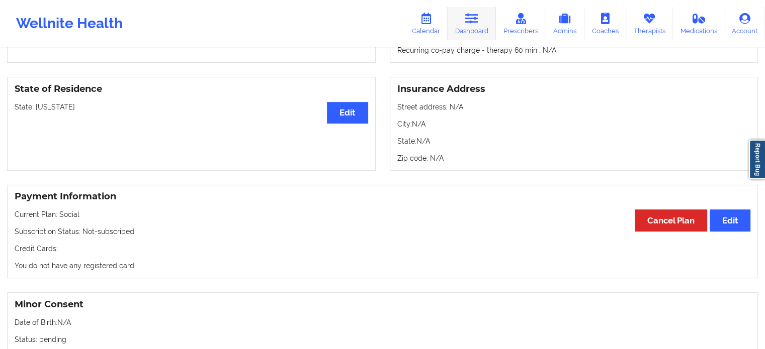
click at [480, 28] on link "Dashboard" at bounding box center [471, 23] width 48 height 33
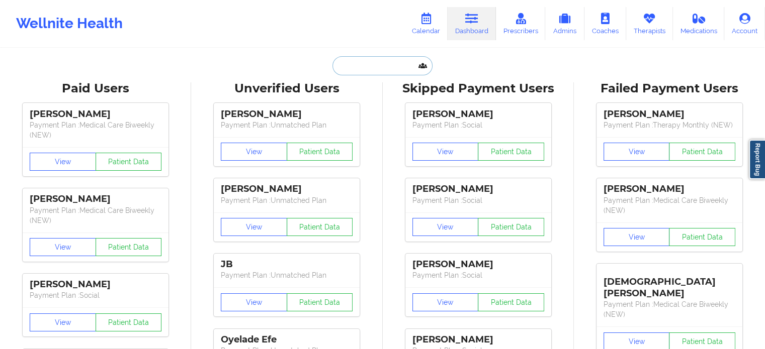
click at [374, 60] on input "text" at bounding box center [382, 65] width 100 height 19
paste input "[PERSON_NAME]"
type input "[PERSON_NAME]"
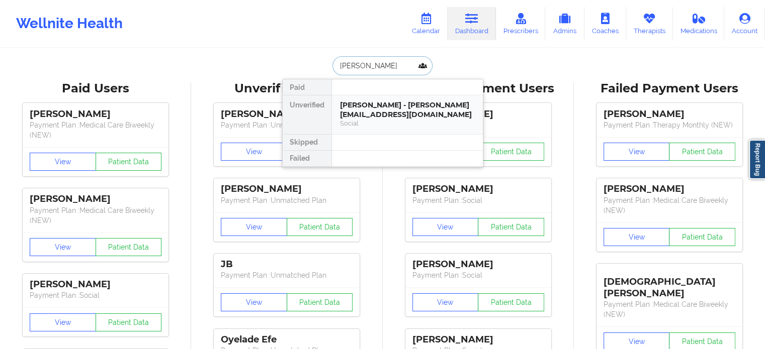
click at [394, 103] on div "[PERSON_NAME] - [PERSON_NAME][EMAIL_ADDRESS][DOMAIN_NAME]" at bounding box center [407, 110] width 135 height 19
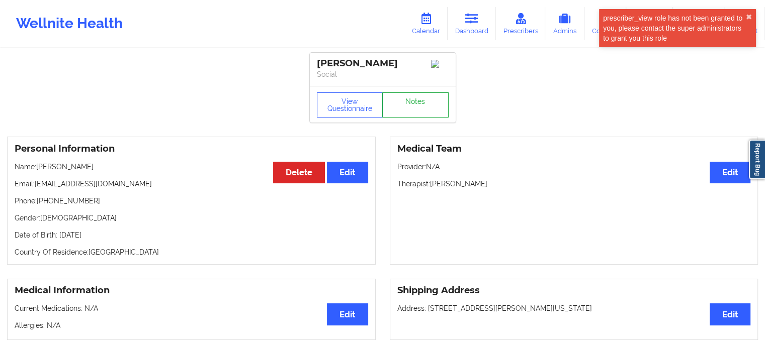
click at [435, 108] on link "Notes" at bounding box center [415, 105] width 66 height 25
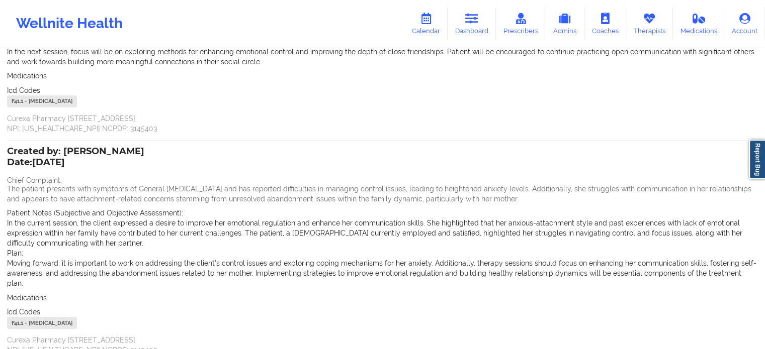
scroll to position [234, 0]
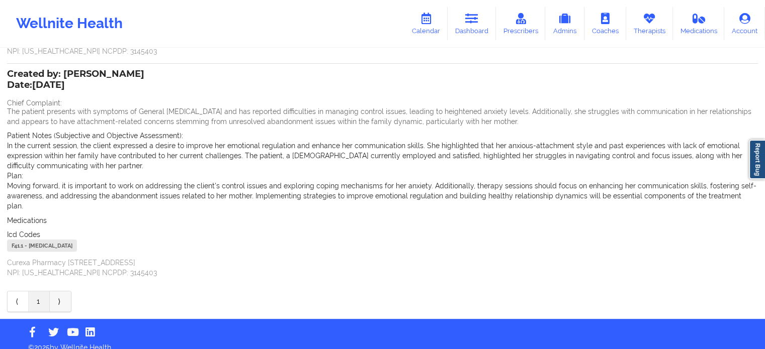
click at [64, 293] on link "⟩" at bounding box center [60, 302] width 21 height 20
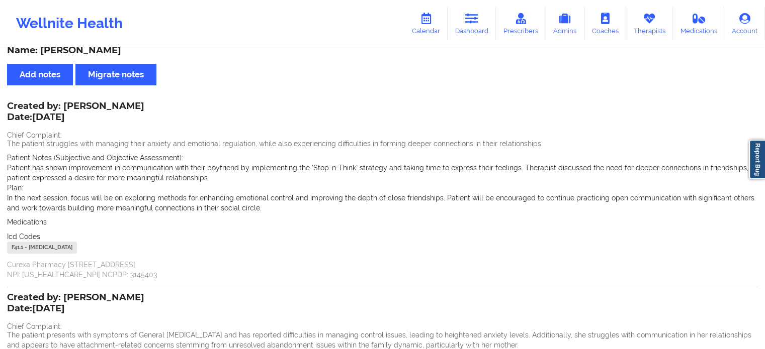
scroll to position [0, 0]
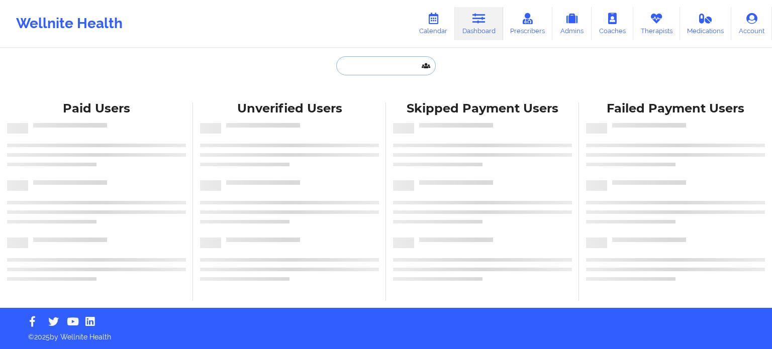
click at [360, 62] on input "text" at bounding box center [386, 65] width 100 height 19
paste input "[EMAIL_ADDRESS][DOMAIN_NAME]"
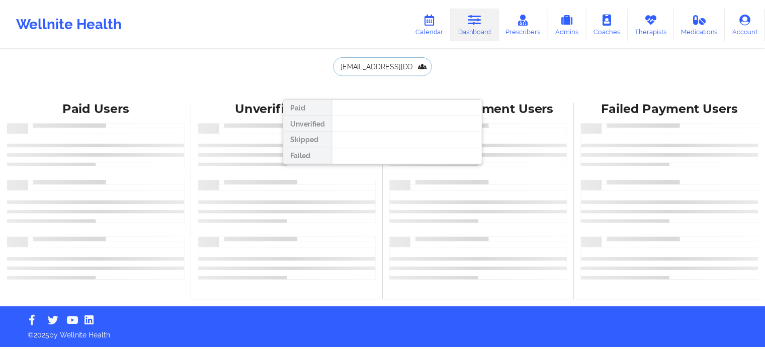
scroll to position [0, 8]
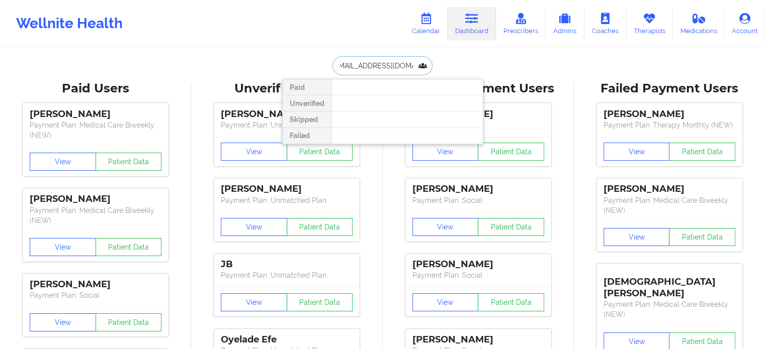
drag, startPoint x: 417, startPoint y: 66, endPoint x: 219, endPoint y: 57, distance: 197.8
paste input "BJMM689"
click at [400, 62] on input "[EMAIL_ADDRESS][DOMAIN_NAME]" at bounding box center [382, 65] width 100 height 19
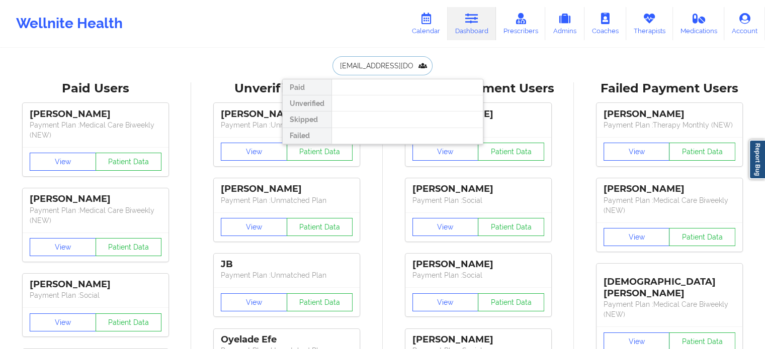
click at [400, 61] on input "[EMAIL_ADDRESS][DOMAIN_NAME]" at bounding box center [382, 65] width 100 height 19
click at [400, 62] on input "[EMAIL_ADDRESS][DOMAIN_NAME]" at bounding box center [382, 65] width 100 height 19
paste input "D.COBELENS2@GMAIL"
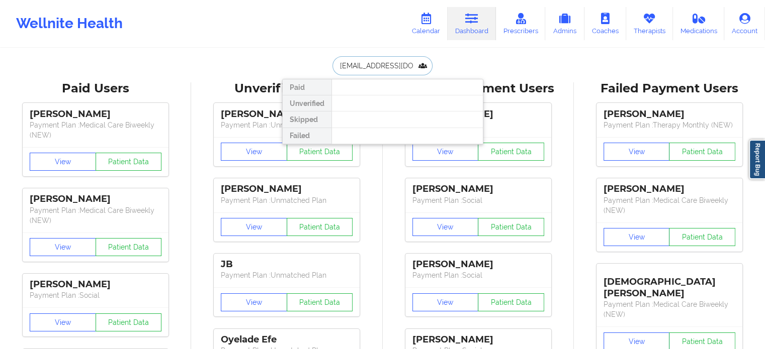
type input "D.COBELENS2@GMAIL.COM"
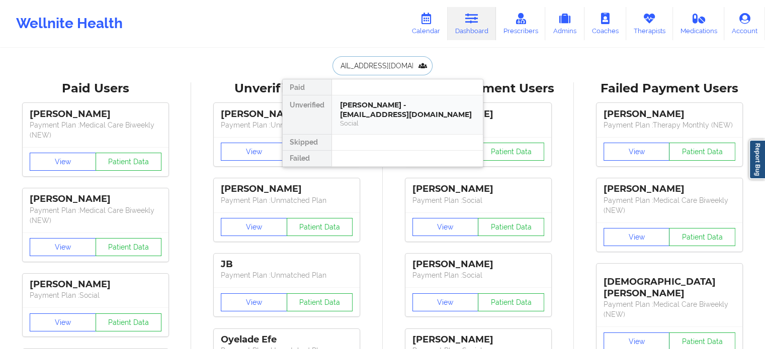
click at [376, 113] on div "Danielle Cobelens - d.cobelens2@gmail.com" at bounding box center [407, 110] width 135 height 19
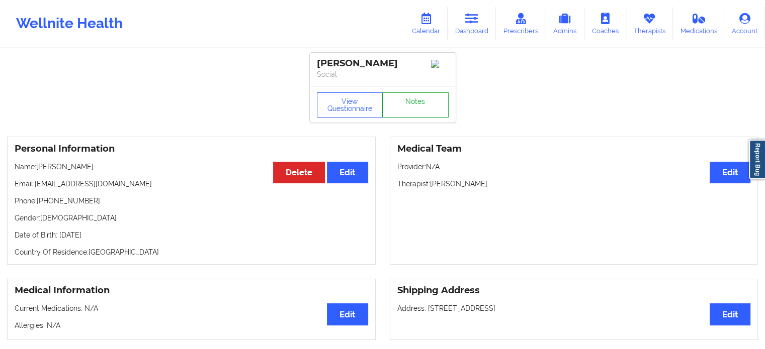
click at [420, 98] on link "Notes" at bounding box center [415, 105] width 66 height 25
